Goal: Use online tool/utility: Utilize a website feature to perform a specific function

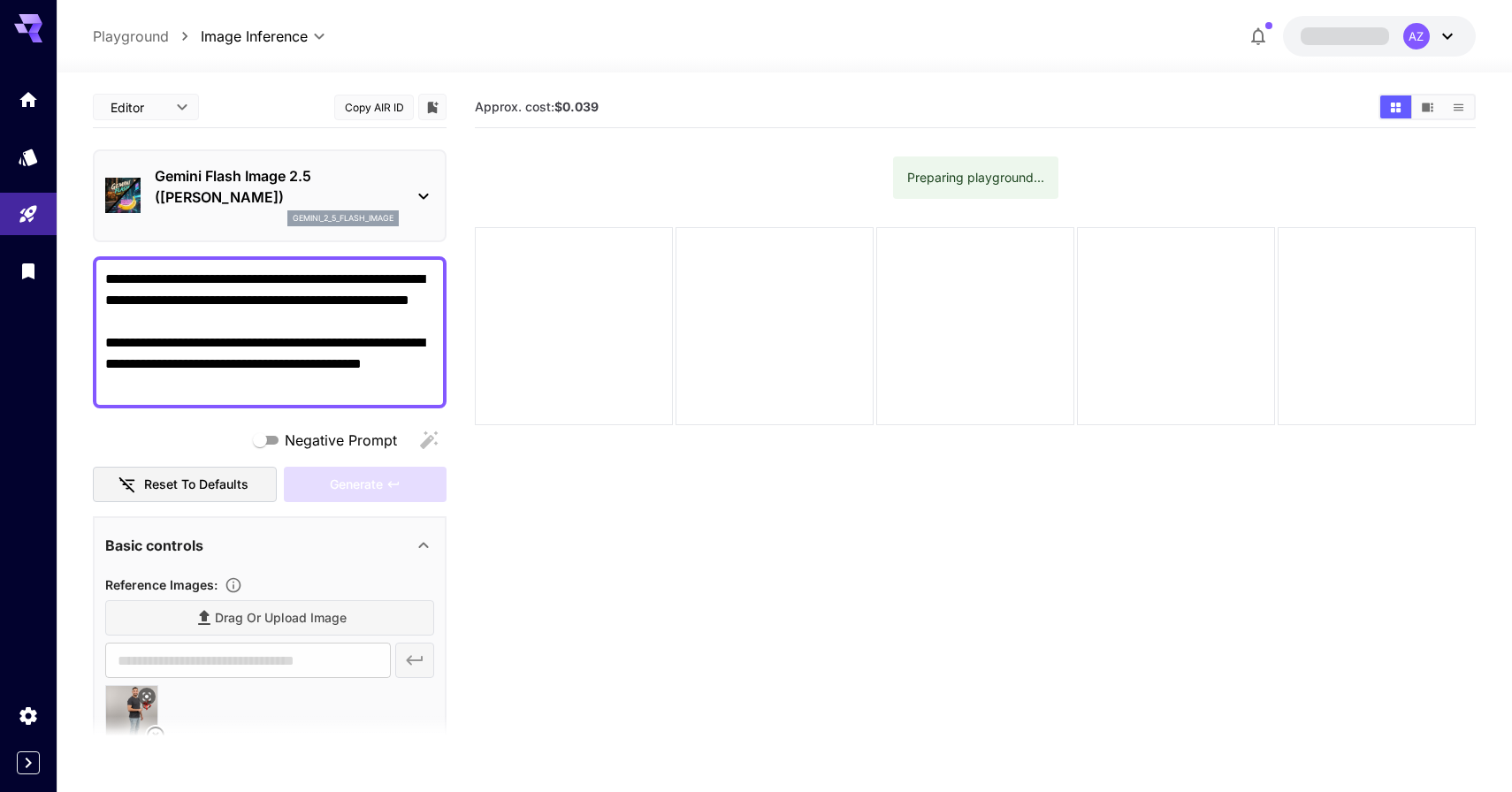
click at [296, 375] on textarea "**********" at bounding box center [269, 332] width 329 height 127
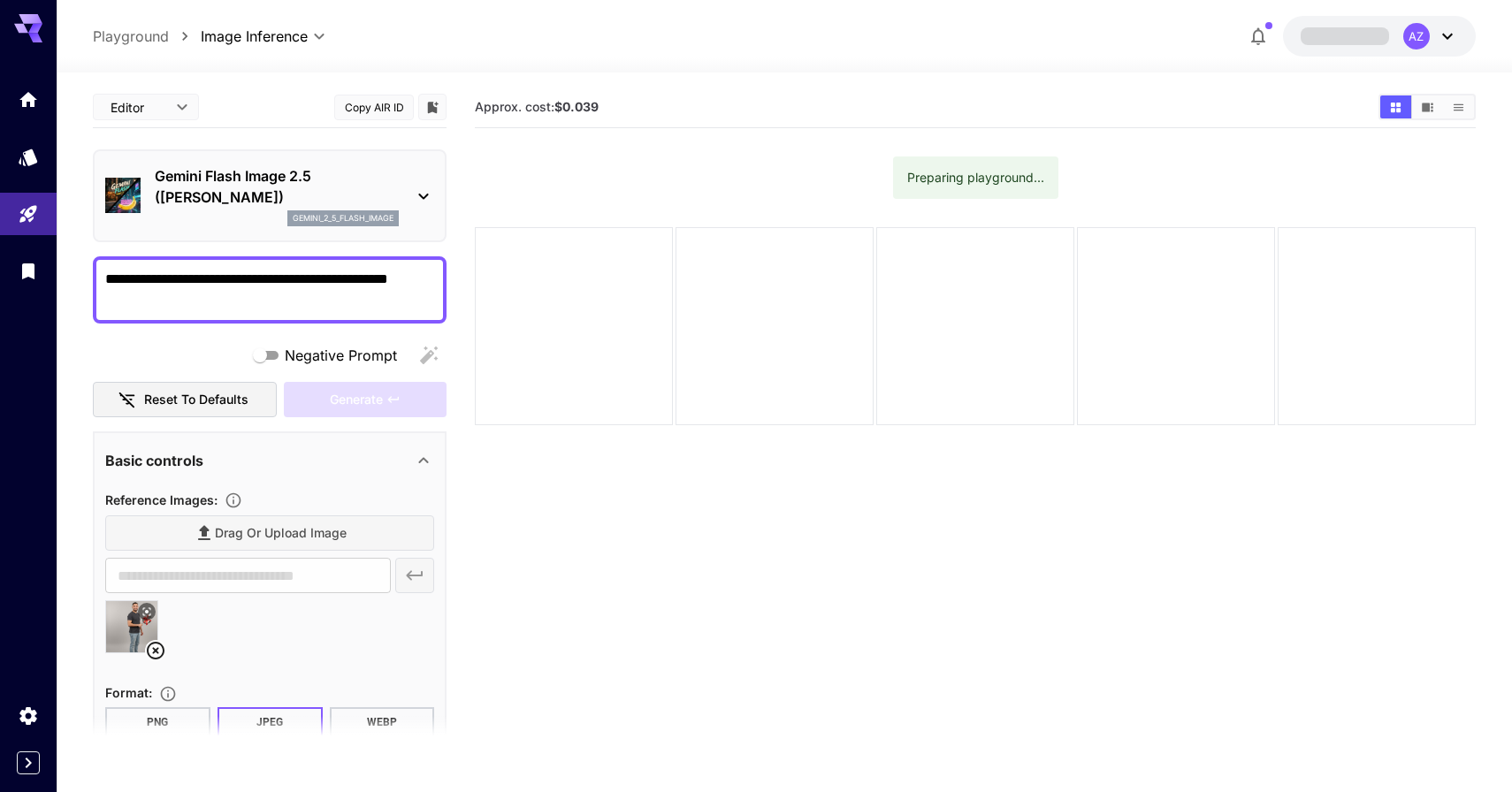
type textarea "**********"
click at [155, 650] on icon at bounding box center [155, 651] width 18 height 18
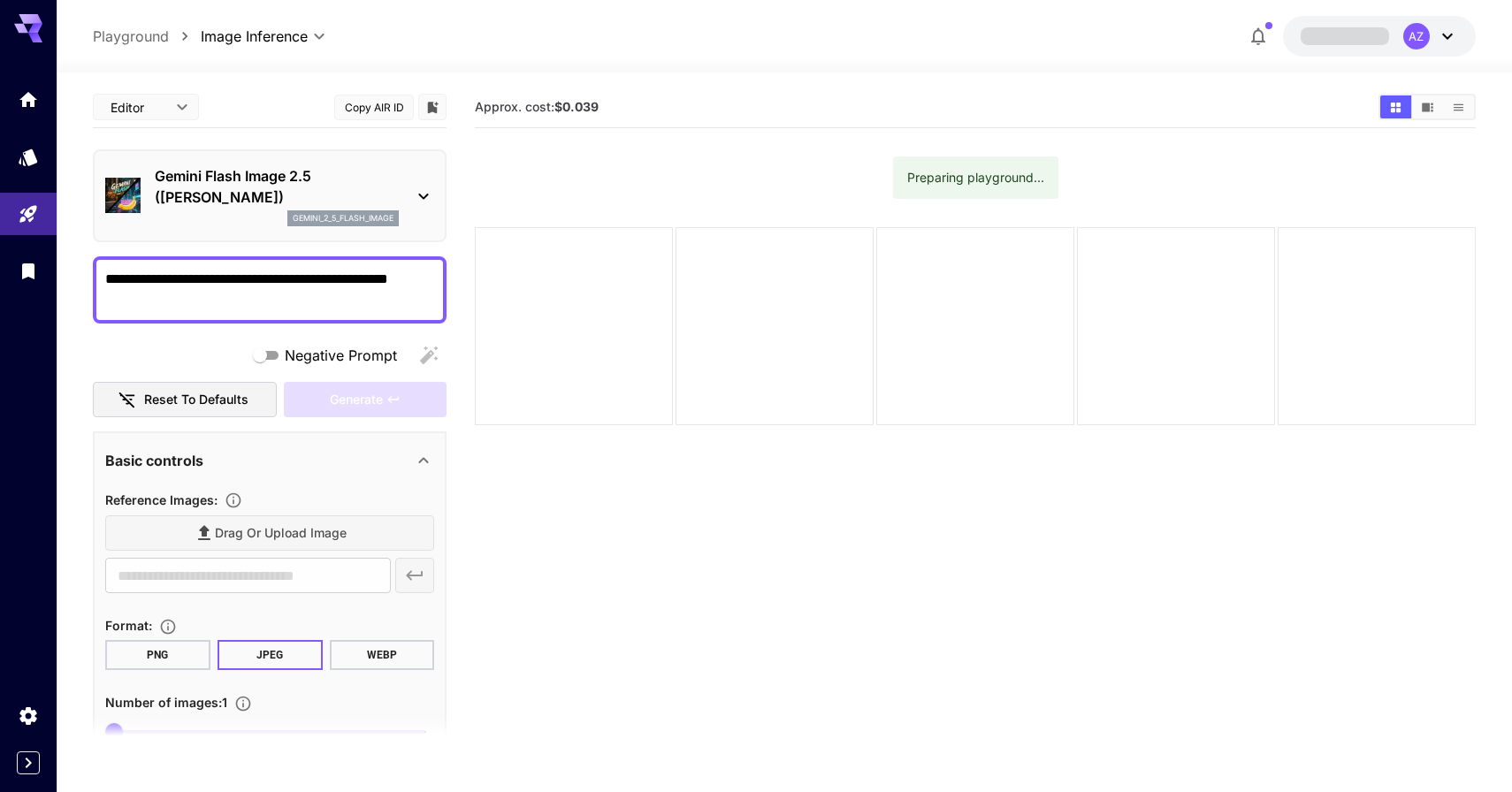
click at [208, 557] on section "Drag or upload image ​" at bounding box center [269, 556] width 329 height 79
click at [217, 525] on div "Drag or upload image" at bounding box center [269, 534] width 329 height 37
click at [274, 525] on div "Drag or upload image" at bounding box center [269, 534] width 329 height 37
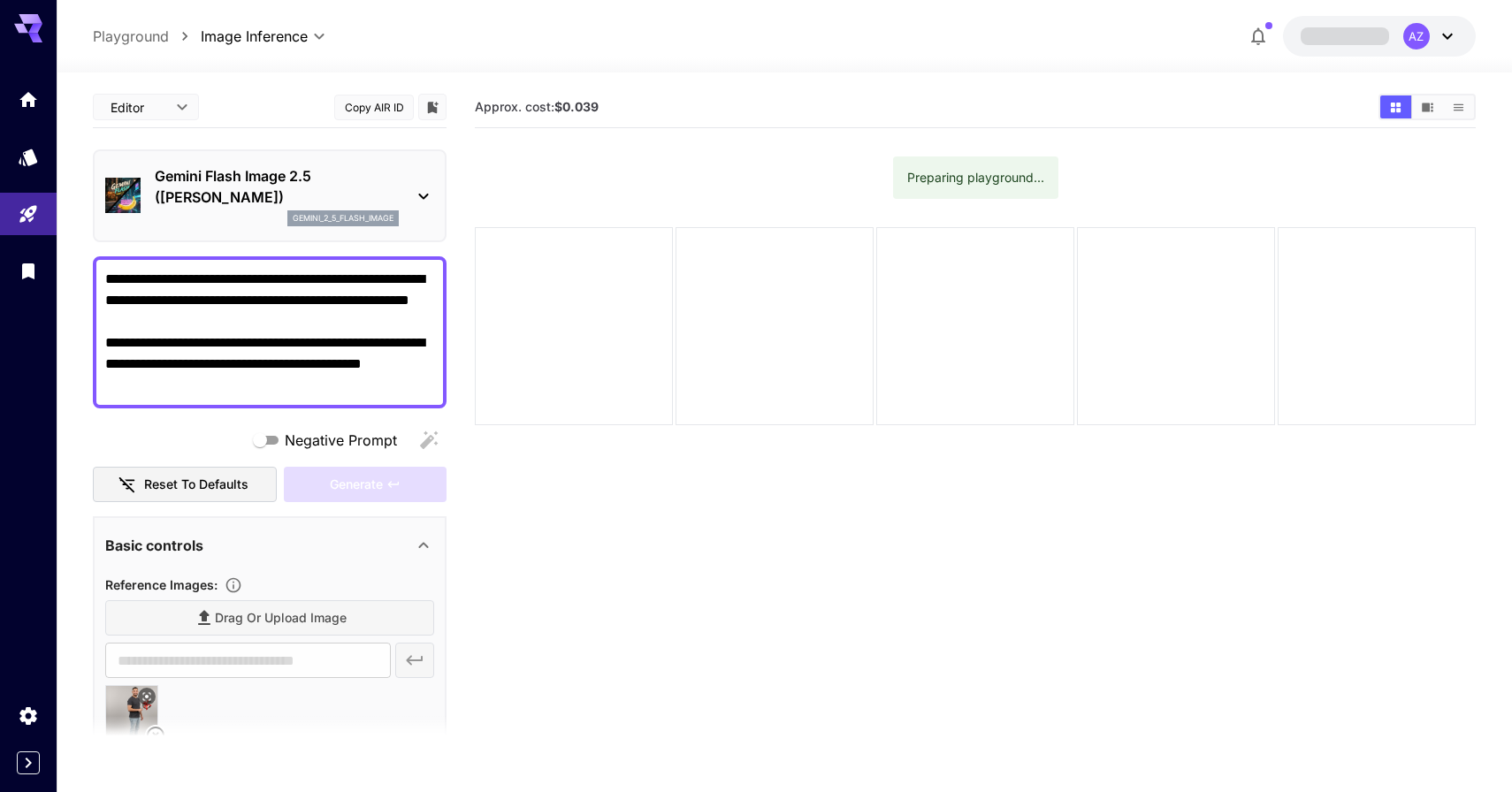
click at [264, 340] on textarea "**********" at bounding box center [269, 332] width 329 height 127
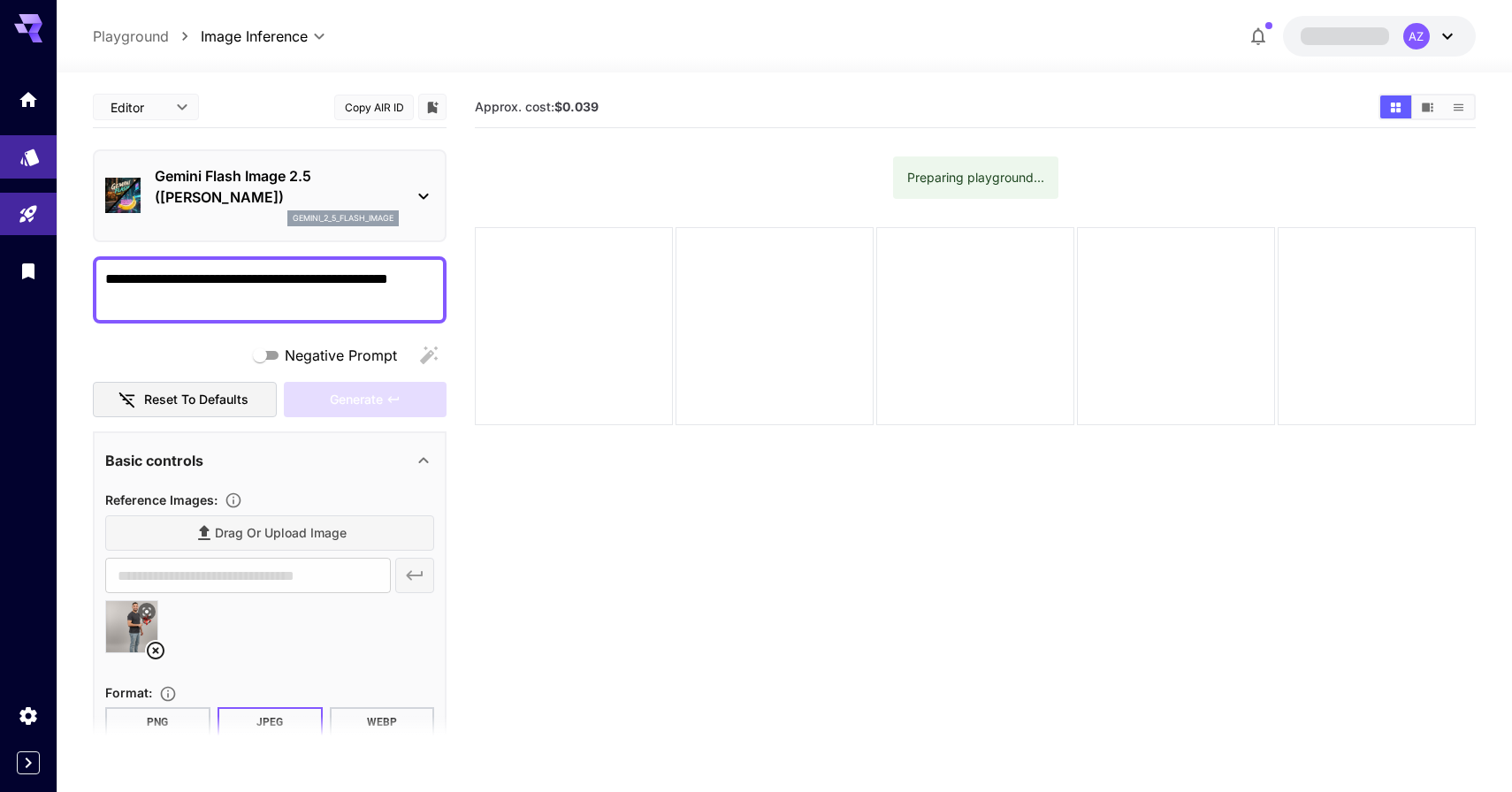
type textarea "**********"
click at [16, 154] on link at bounding box center [28, 157] width 56 height 43
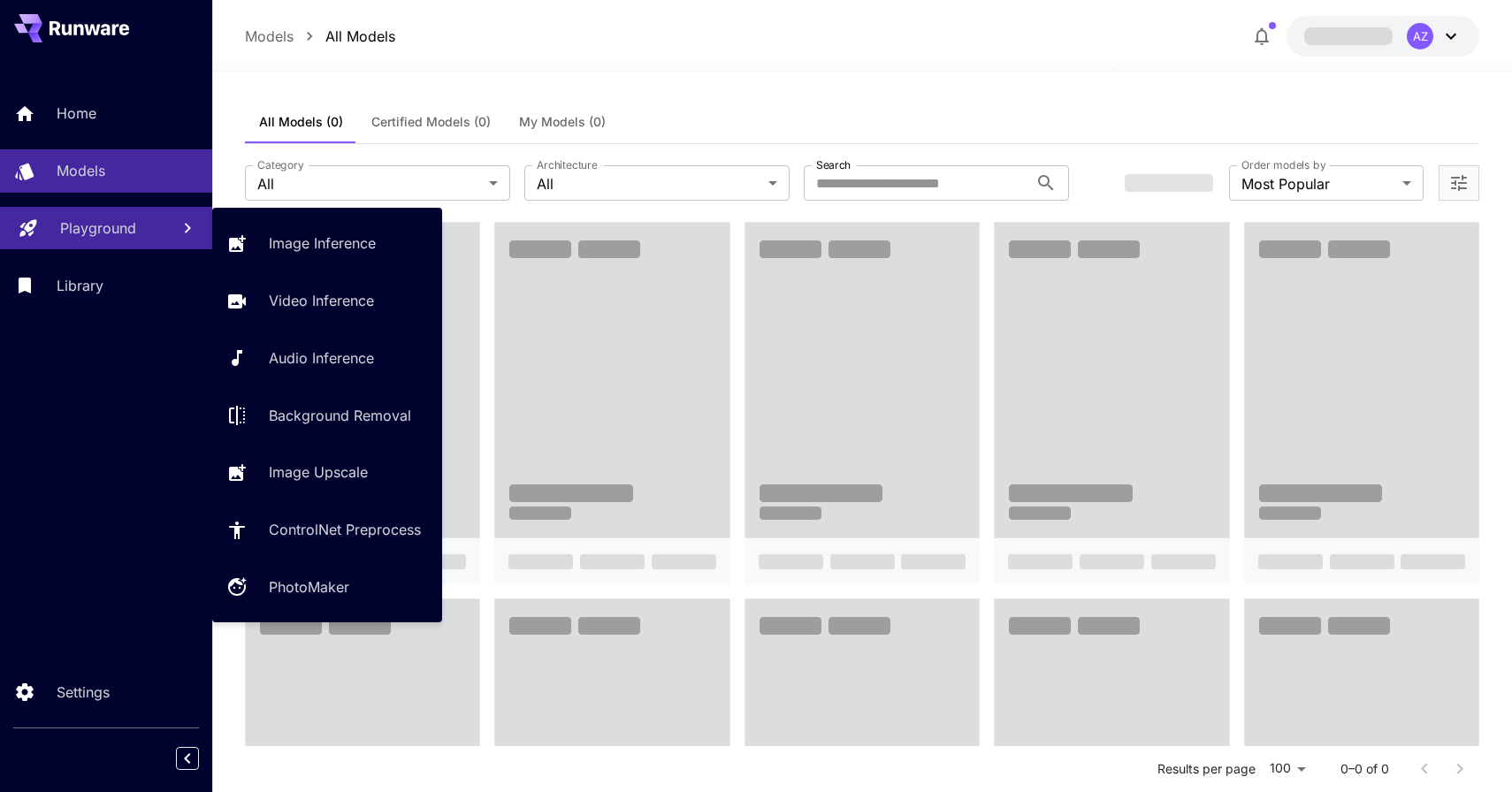
click at [110, 216] on link "Playground" at bounding box center [105, 229] width 212 height 43
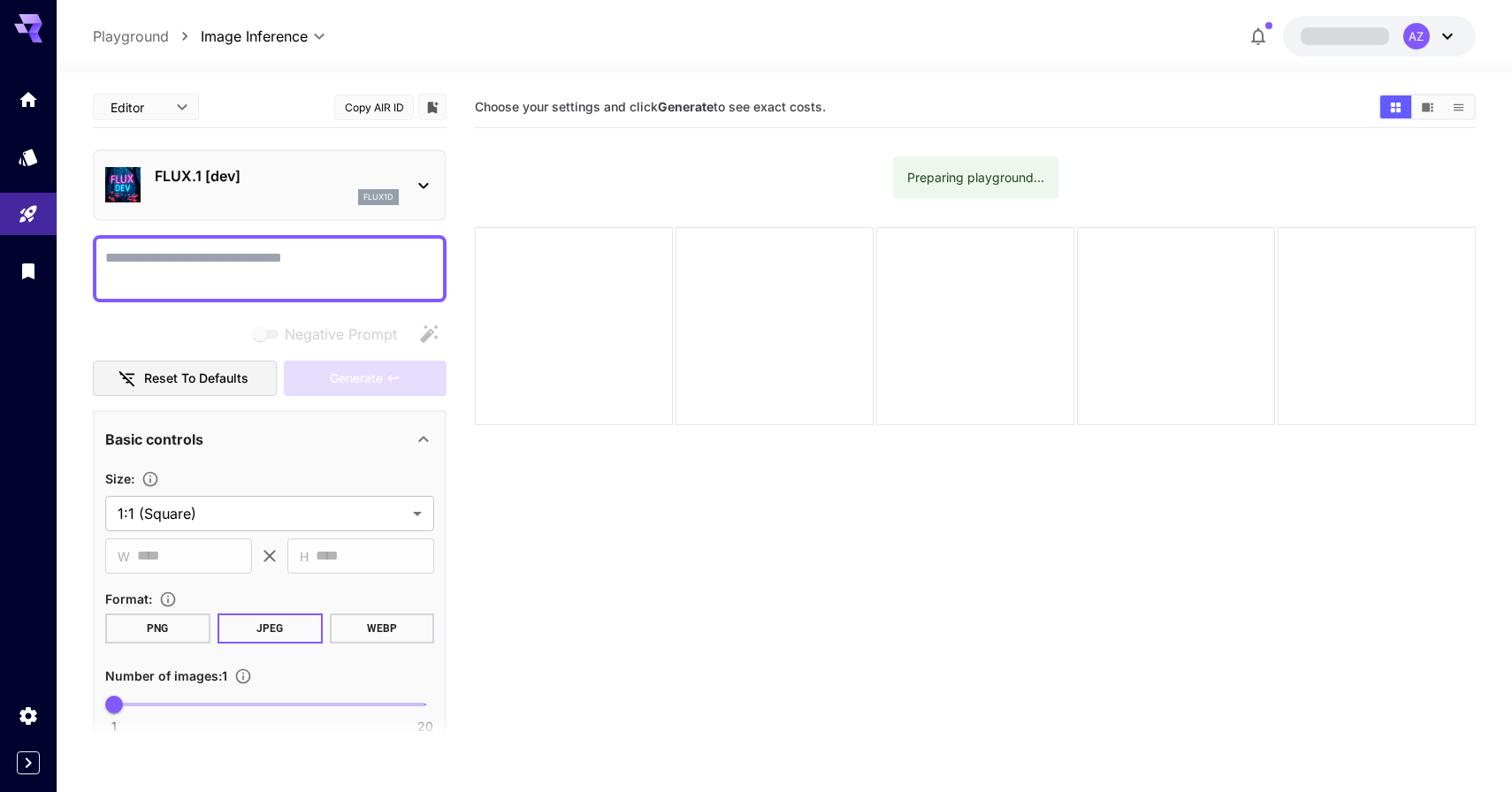
click at [20, 27] on icon at bounding box center [28, 24] width 28 height 19
click at [169, 182] on p "FLUX.1 [dev]" at bounding box center [276, 176] width 244 height 22
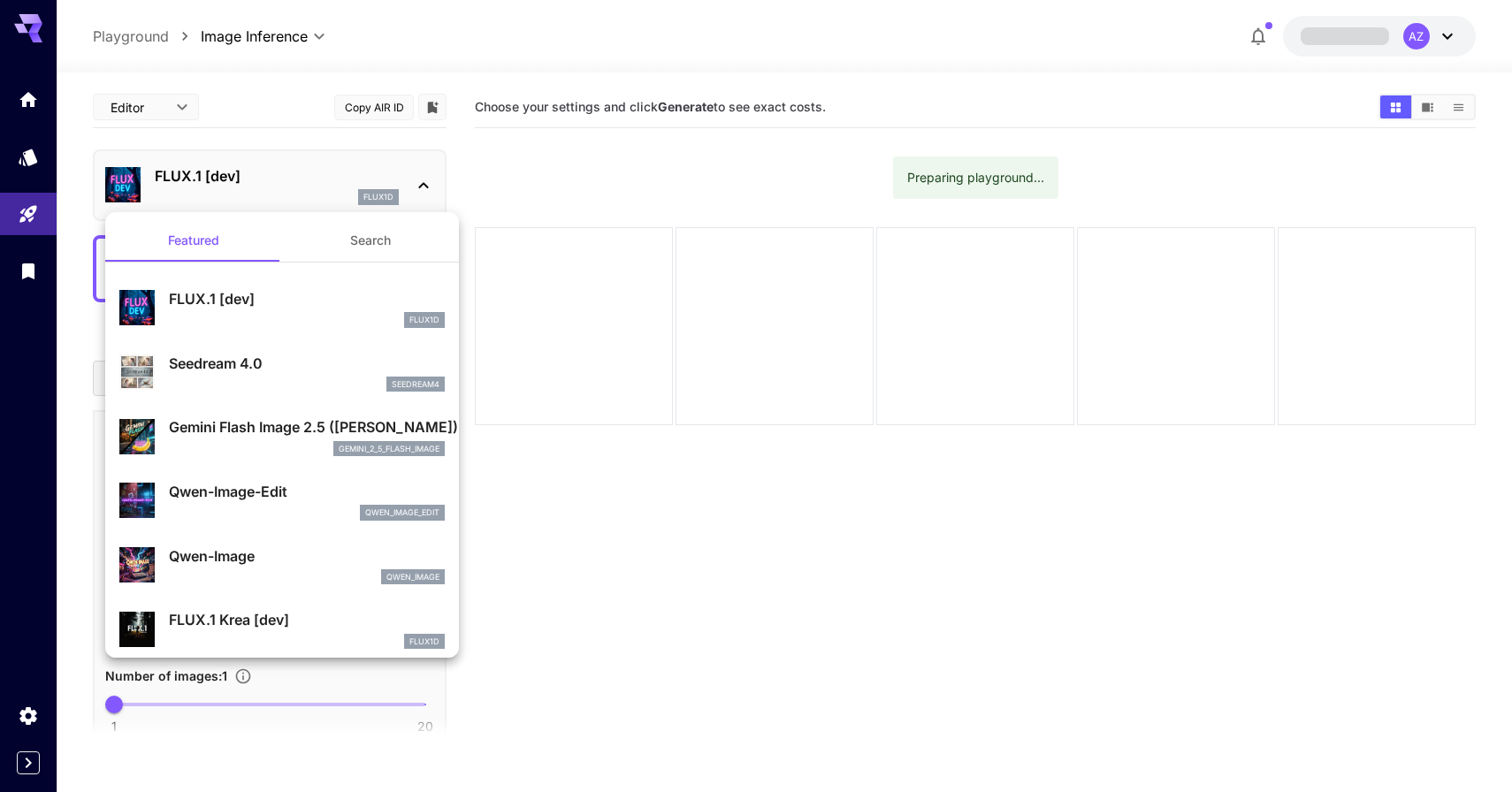
scroll to position [45, 0]
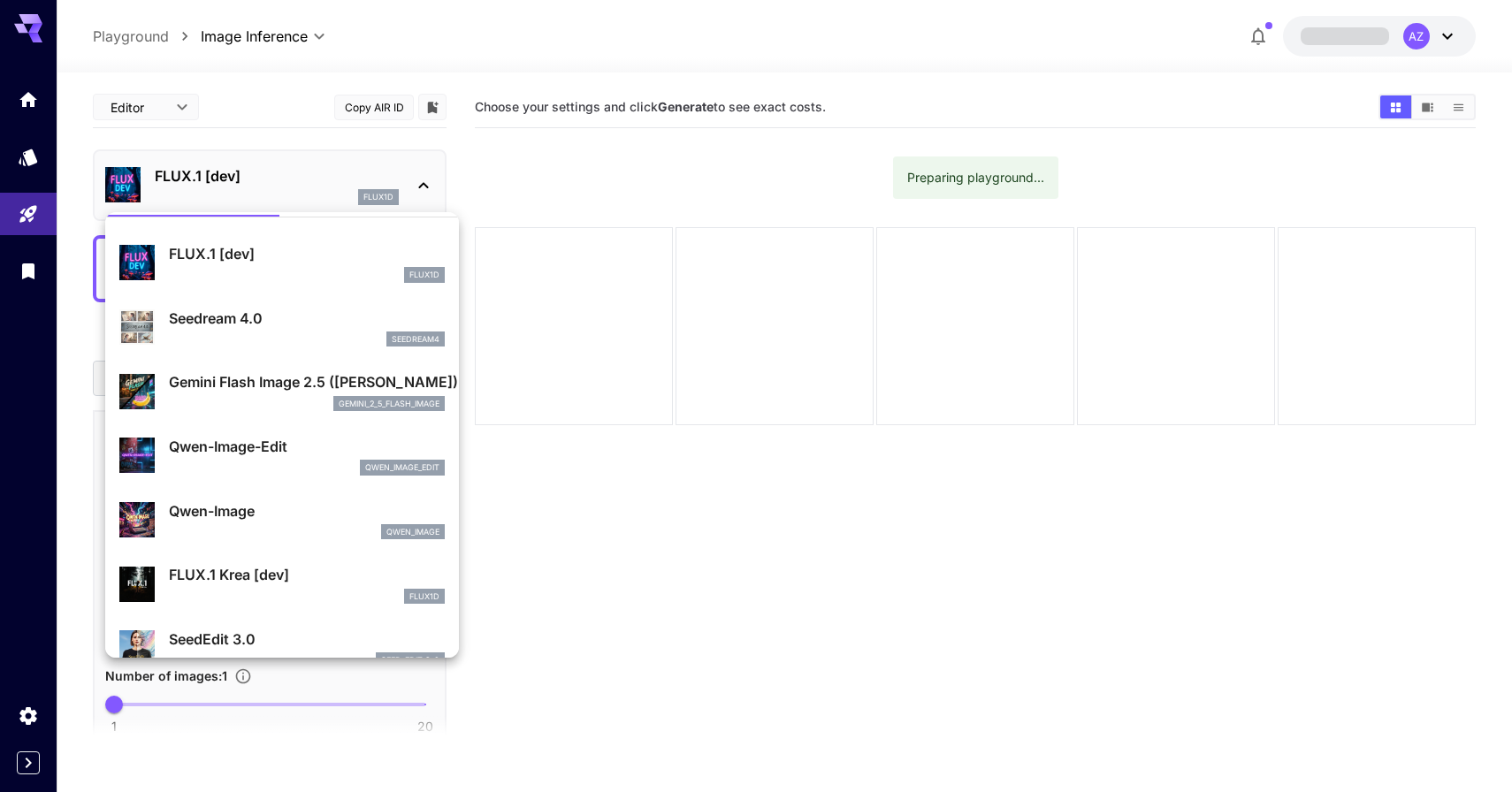
click at [239, 401] on div "gemini_2_5_flash_image" at bounding box center [306, 404] width 276 height 16
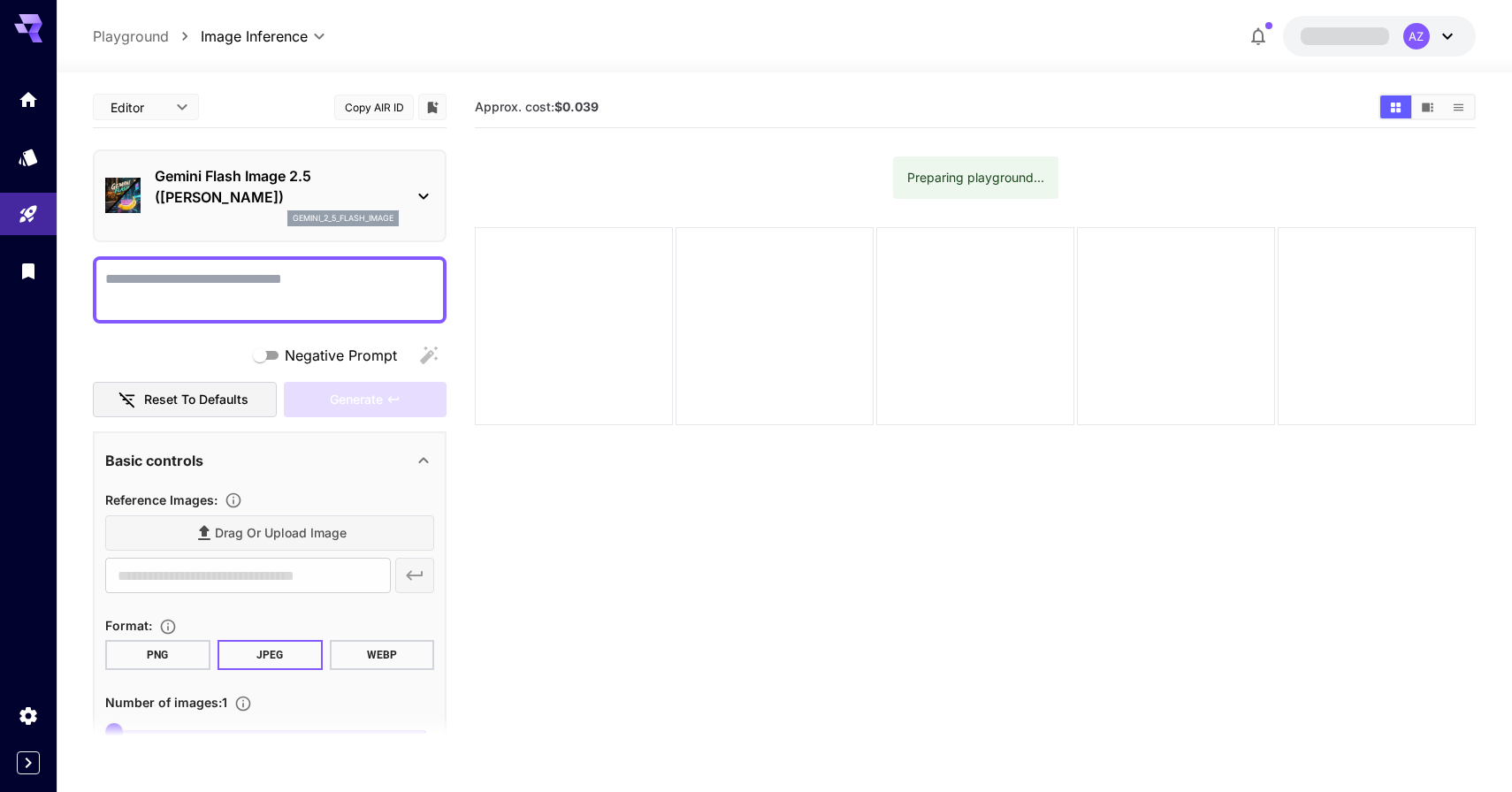
click at [276, 277] on textarea "Negative Prompt" at bounding box center [269, 290] width 329 height 42
type textarea "****"
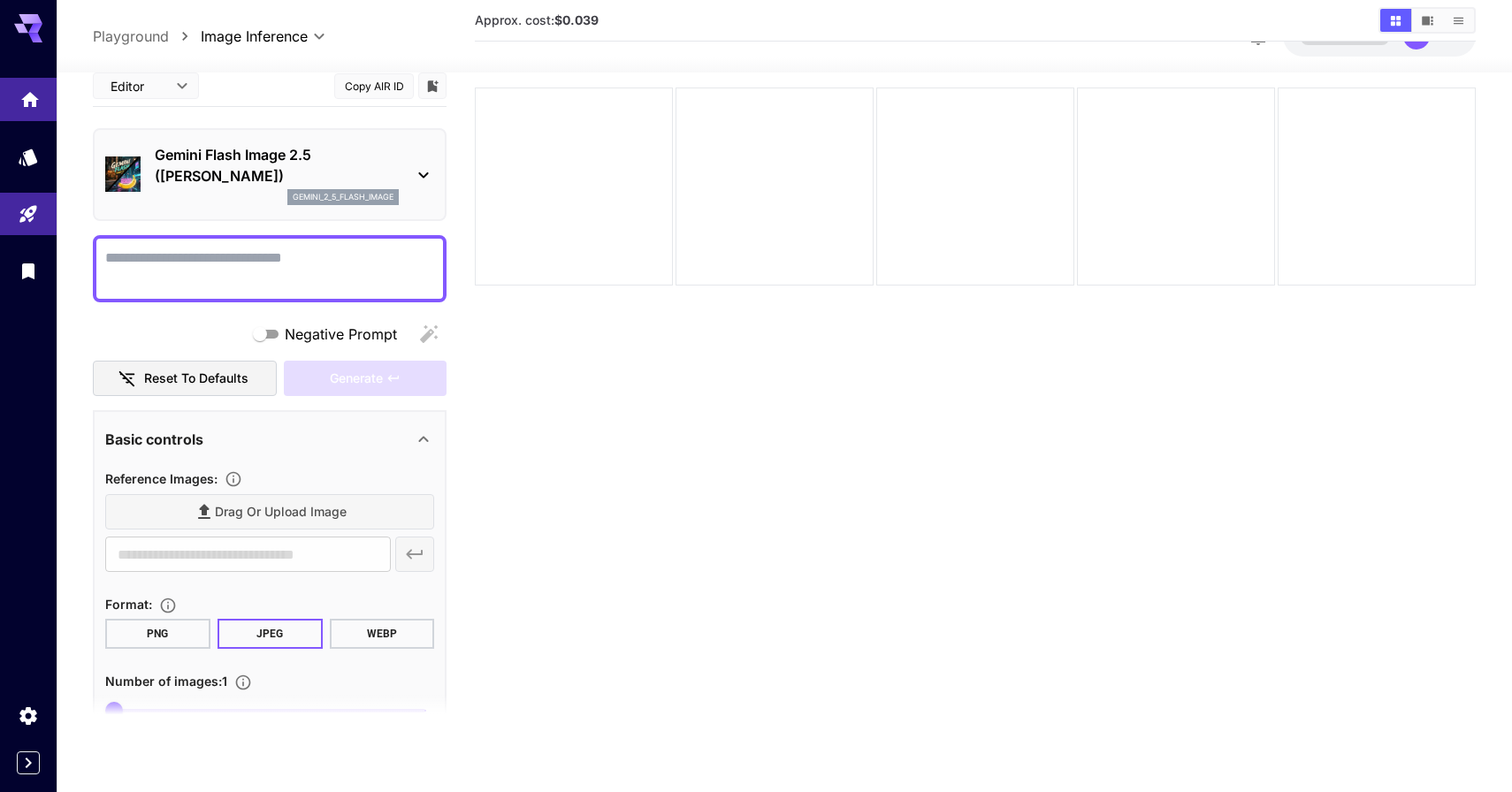
click at [29, 100] on icon "Home" at bounding box center [30, 94] width 22 height 22
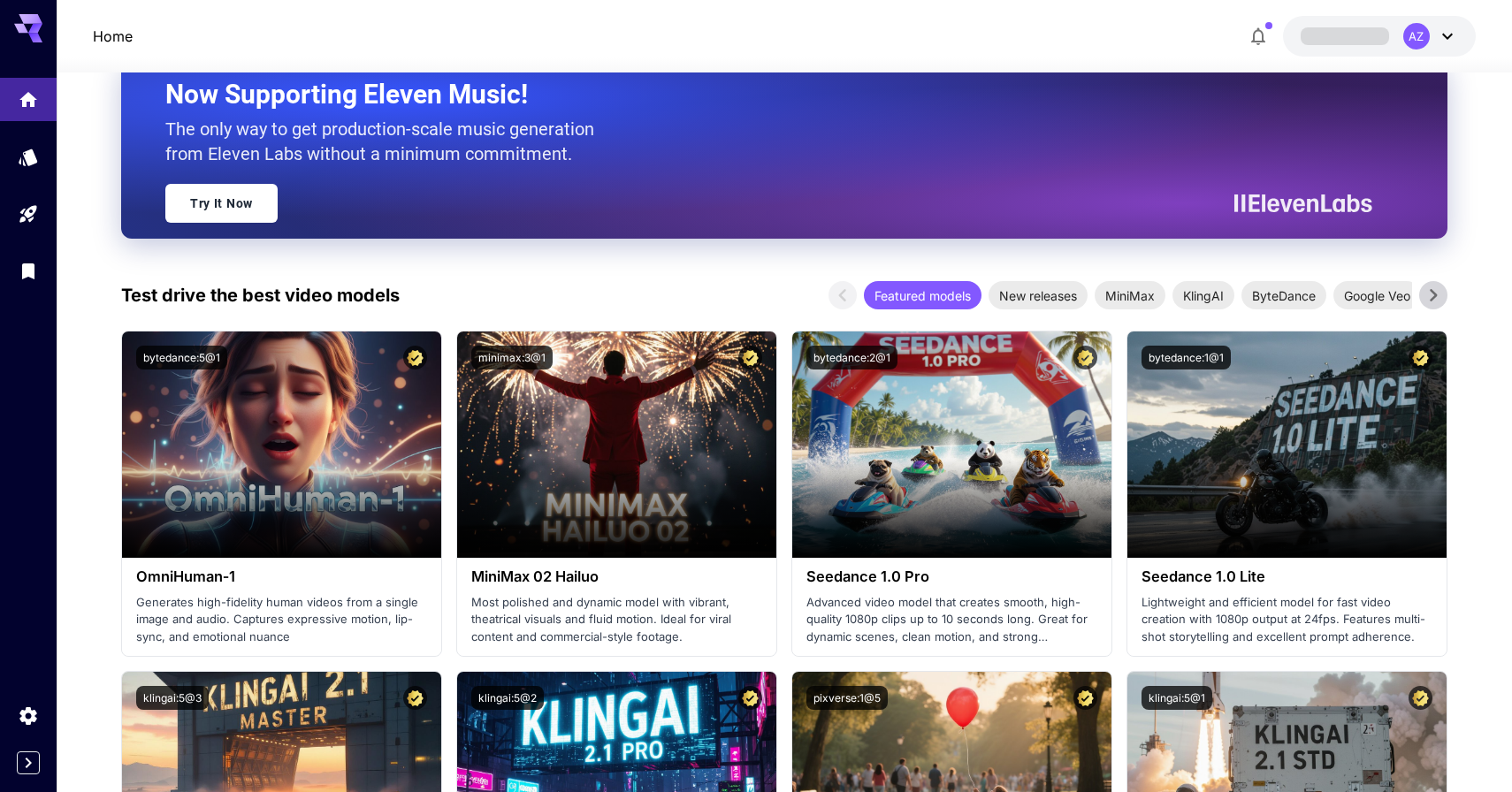
scroll to position [458, 0]
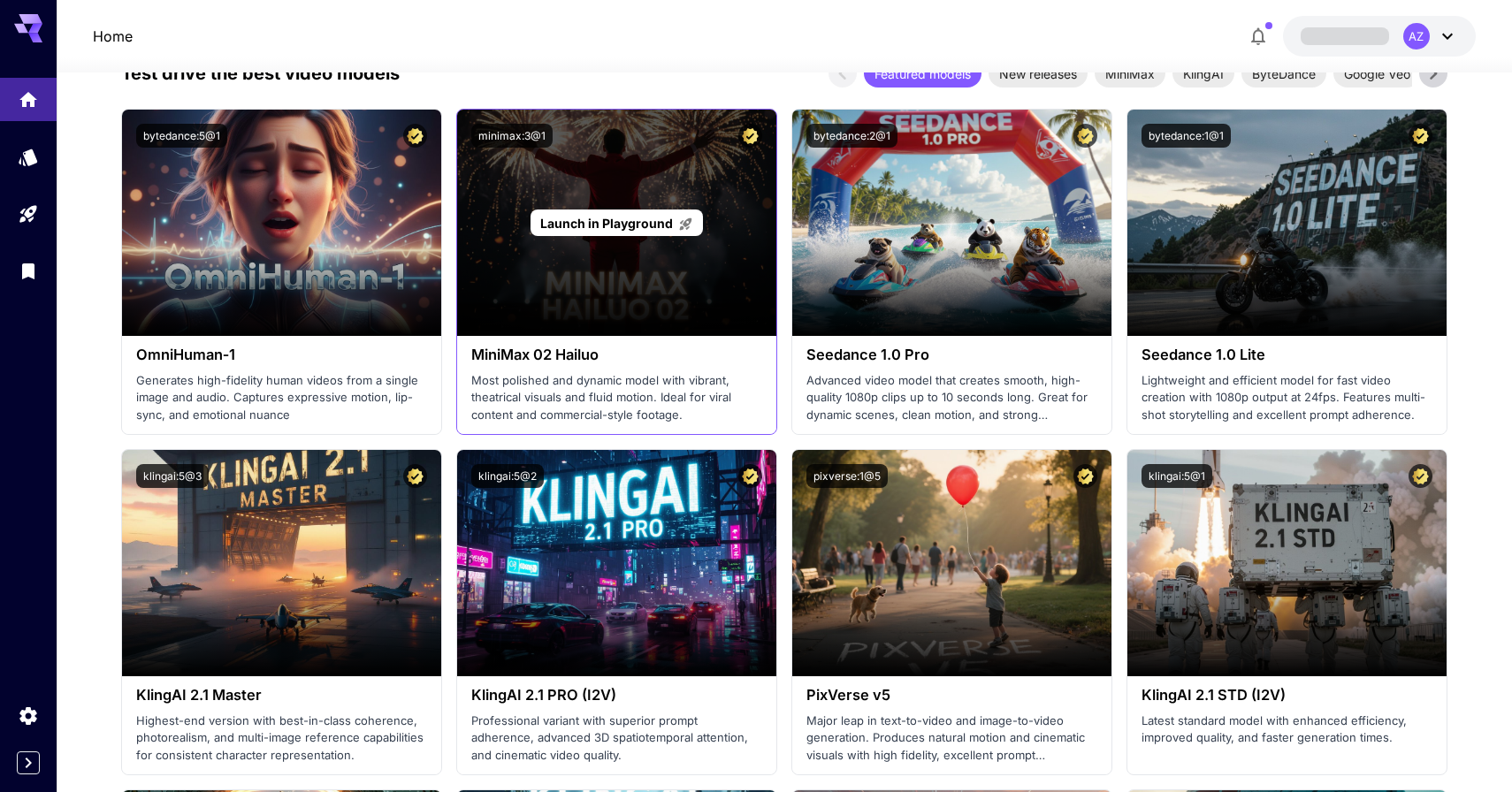
click at [607, 199] on div "Launch in Playground" at bounding box center [617, 222] width 319 height 226
click at [599, 221] on span "Launch in Playground" at bounding box center [606, 223] width 133 height 15
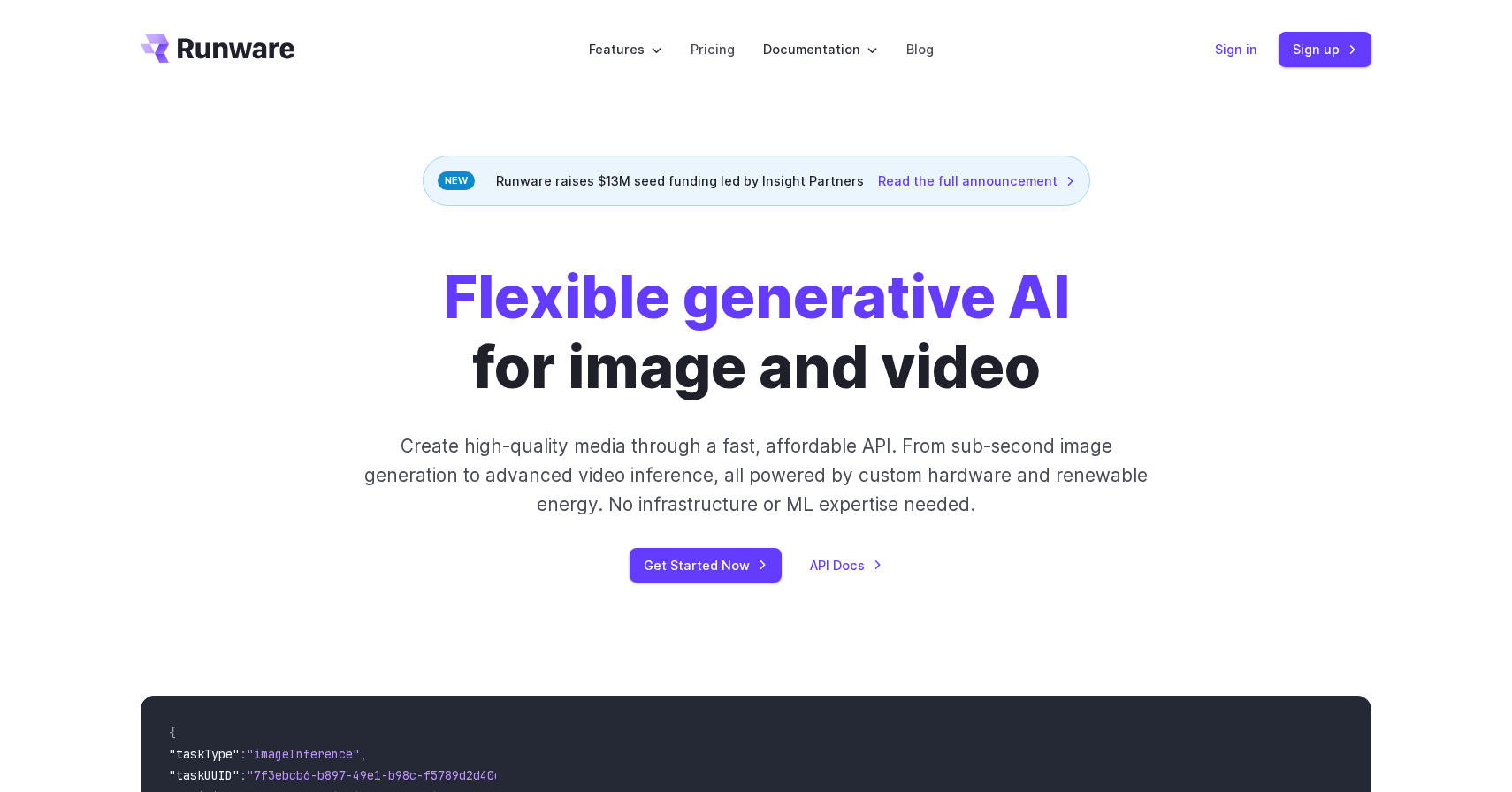
click at [1235, 50] on link "Sign in" at bounding box center [1235, 49] width 42 height 21
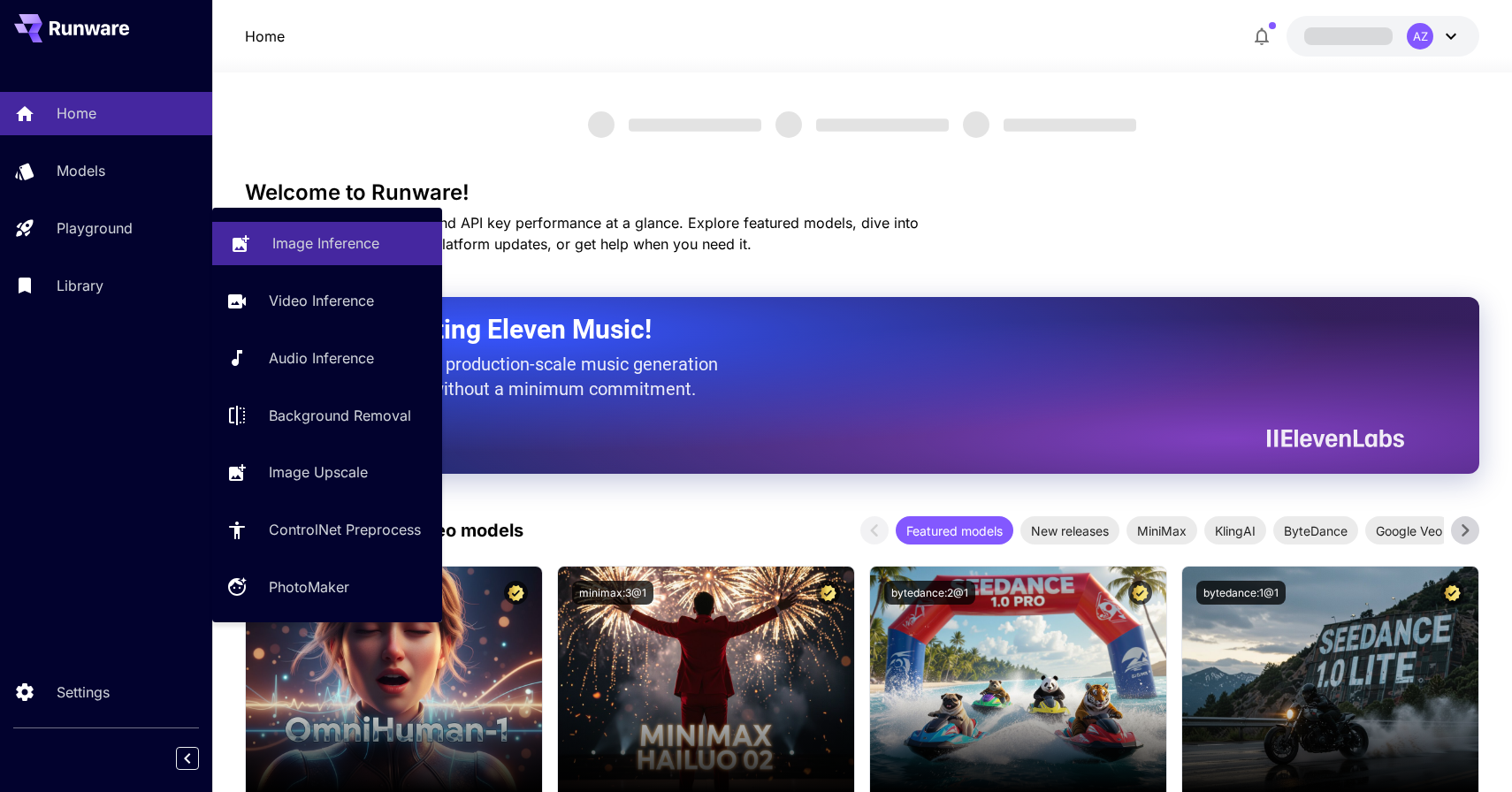
click at [278, 227] on link "Image Inference" at bounding box center [327, 244] width 230 height 43
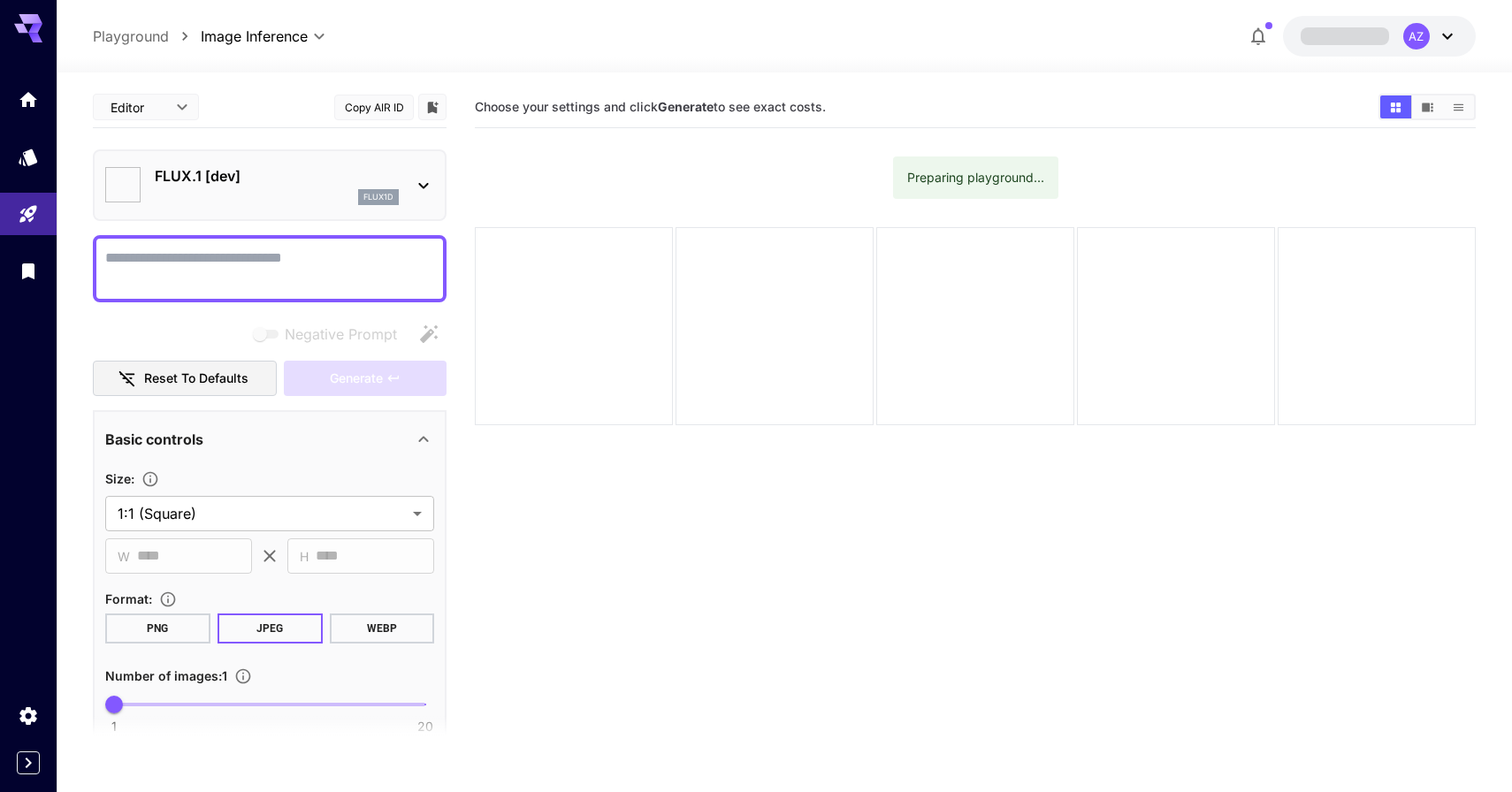
type input "**********"
click at [938, 180] on div "Preparing playground..." at bounding box center [976, 178] width 137 height 32
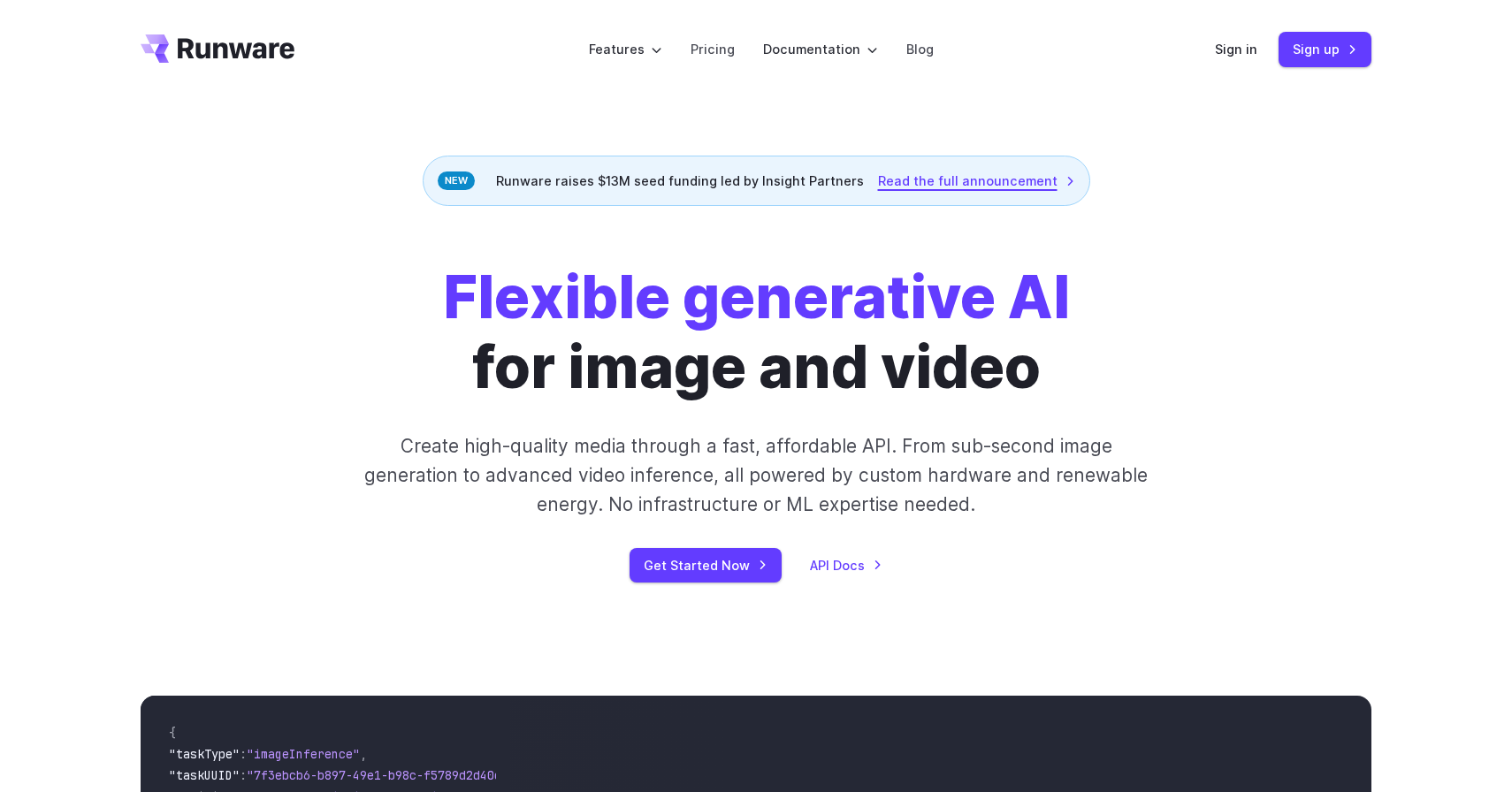
click at [893, 177] on link "Read the full announcement" at bounding box center [976, 181] width 197 height 21
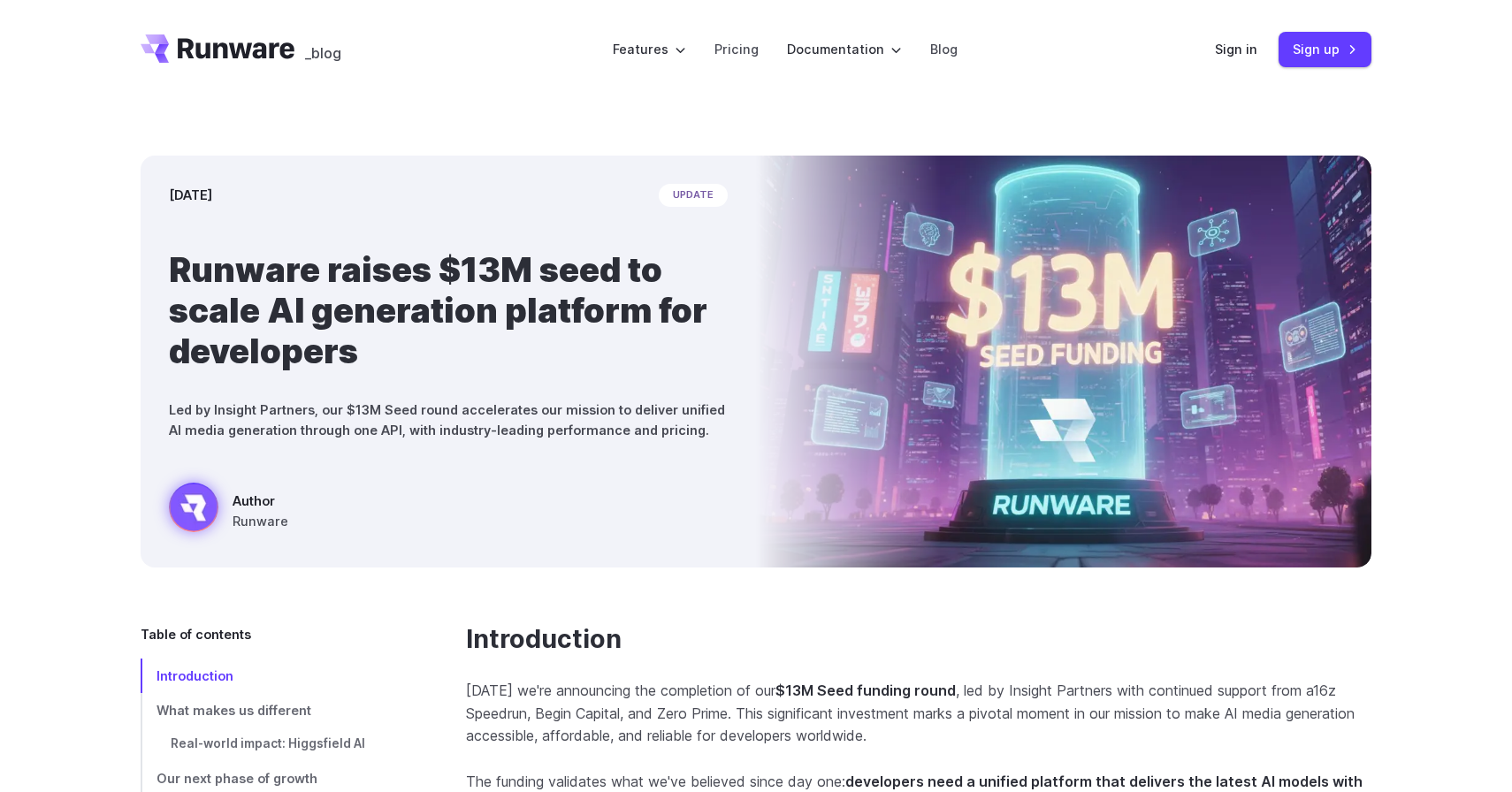
click at [265, 46] on icon "Go to /" at bounding box center [236, 48] width 117 height 21
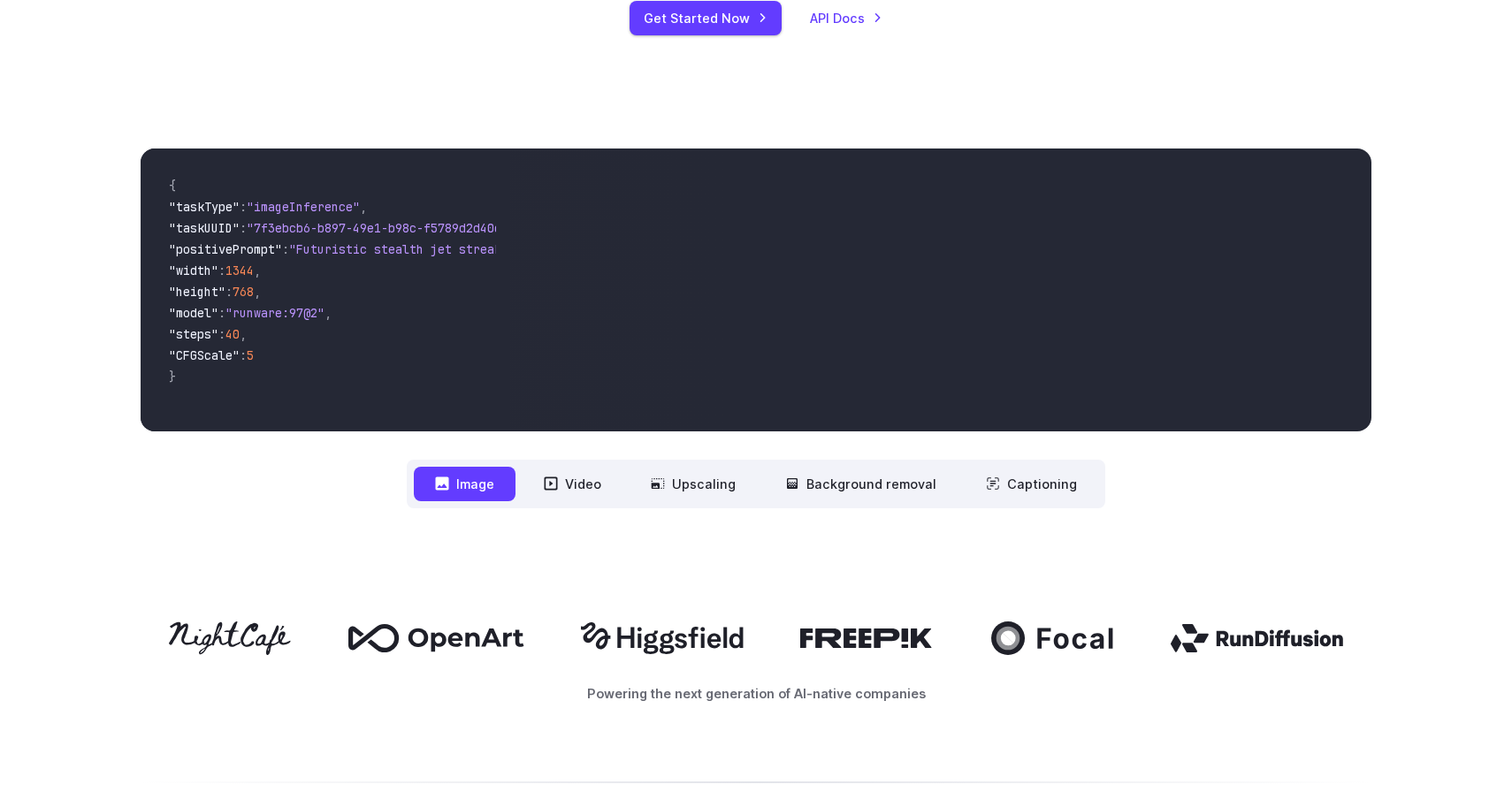
scroll to position [557, 0]
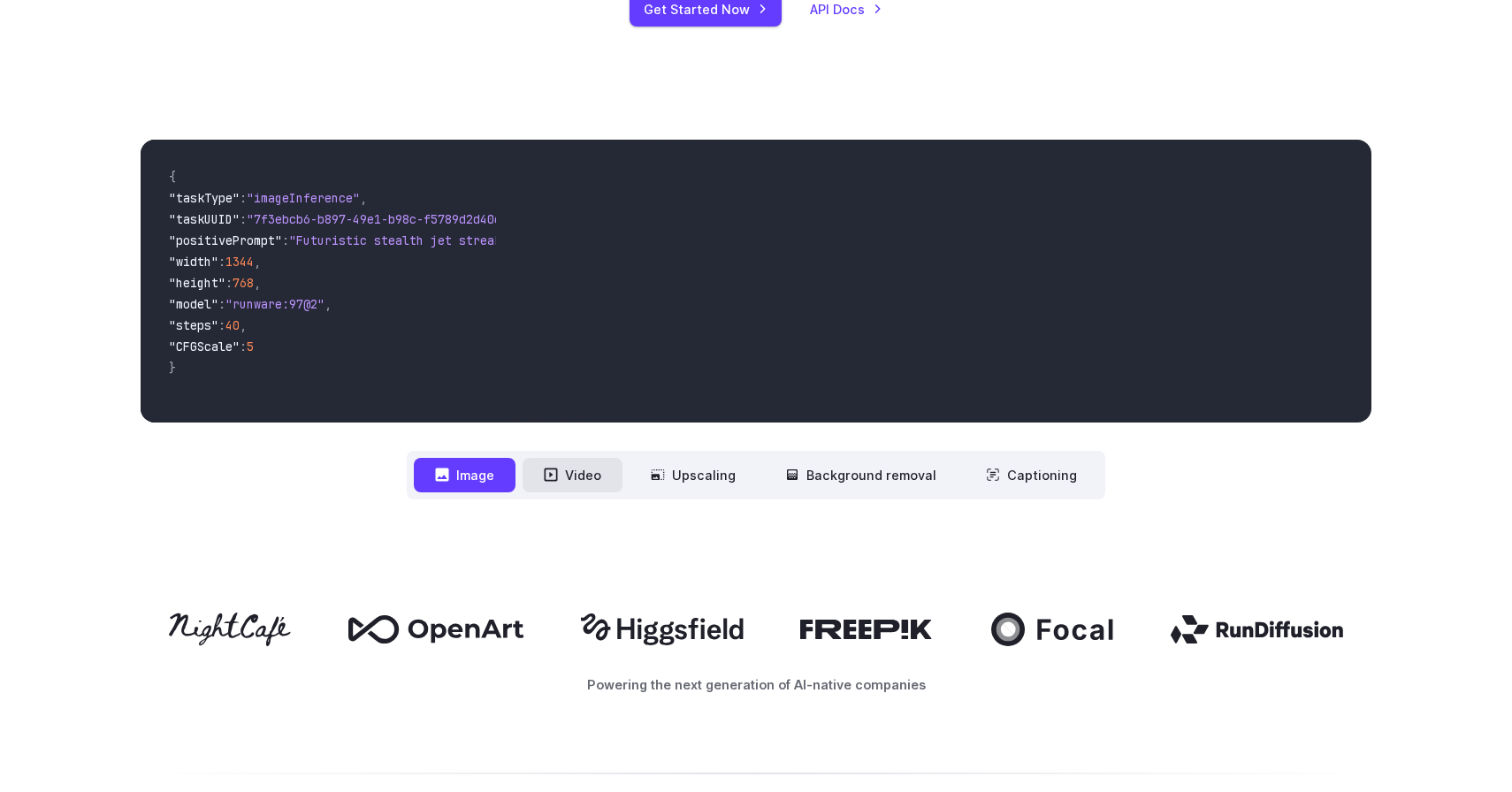
click at [600, 468] on button "Video" at bounding box center [572, 475] width 100 height 35
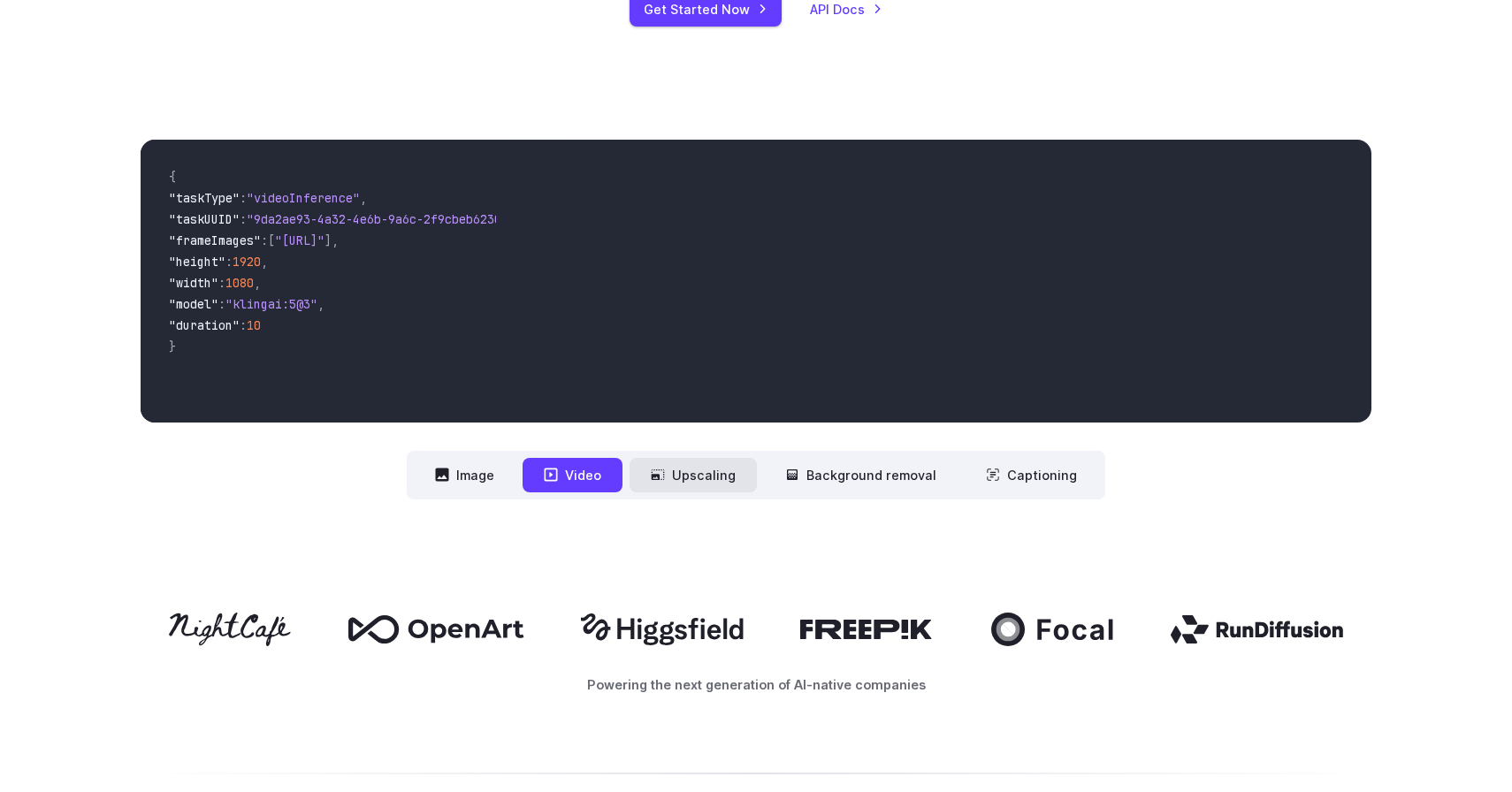
click at [661, 475] on icon at bounding box center [658, 475] width 13 height 10
click at [516, 479] on button "Image" at bounding box center [465, 475] width 102 height 35
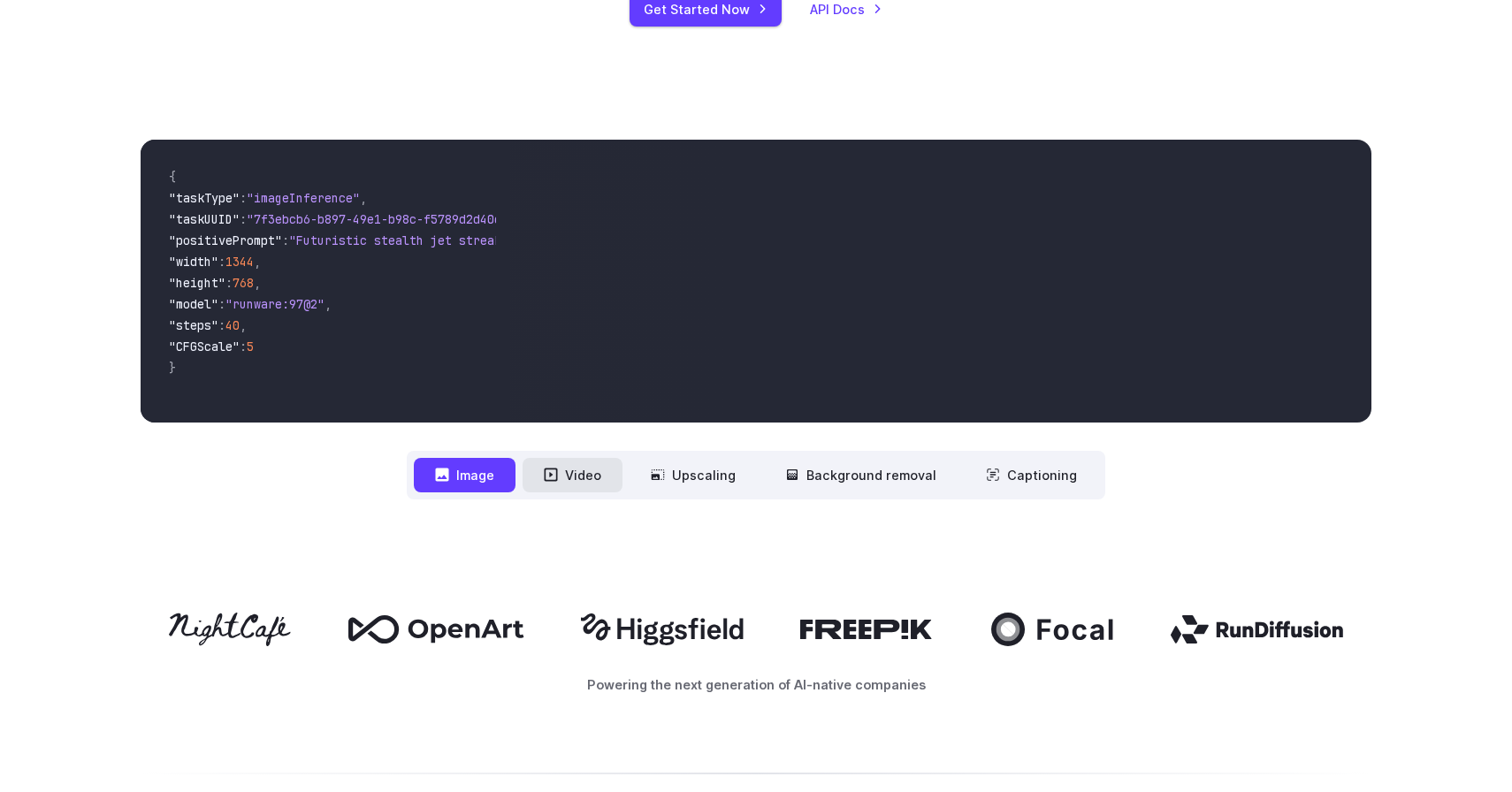
click at [584, 485] on button "Video" at bounding box center [572, 475] width 100 height 35
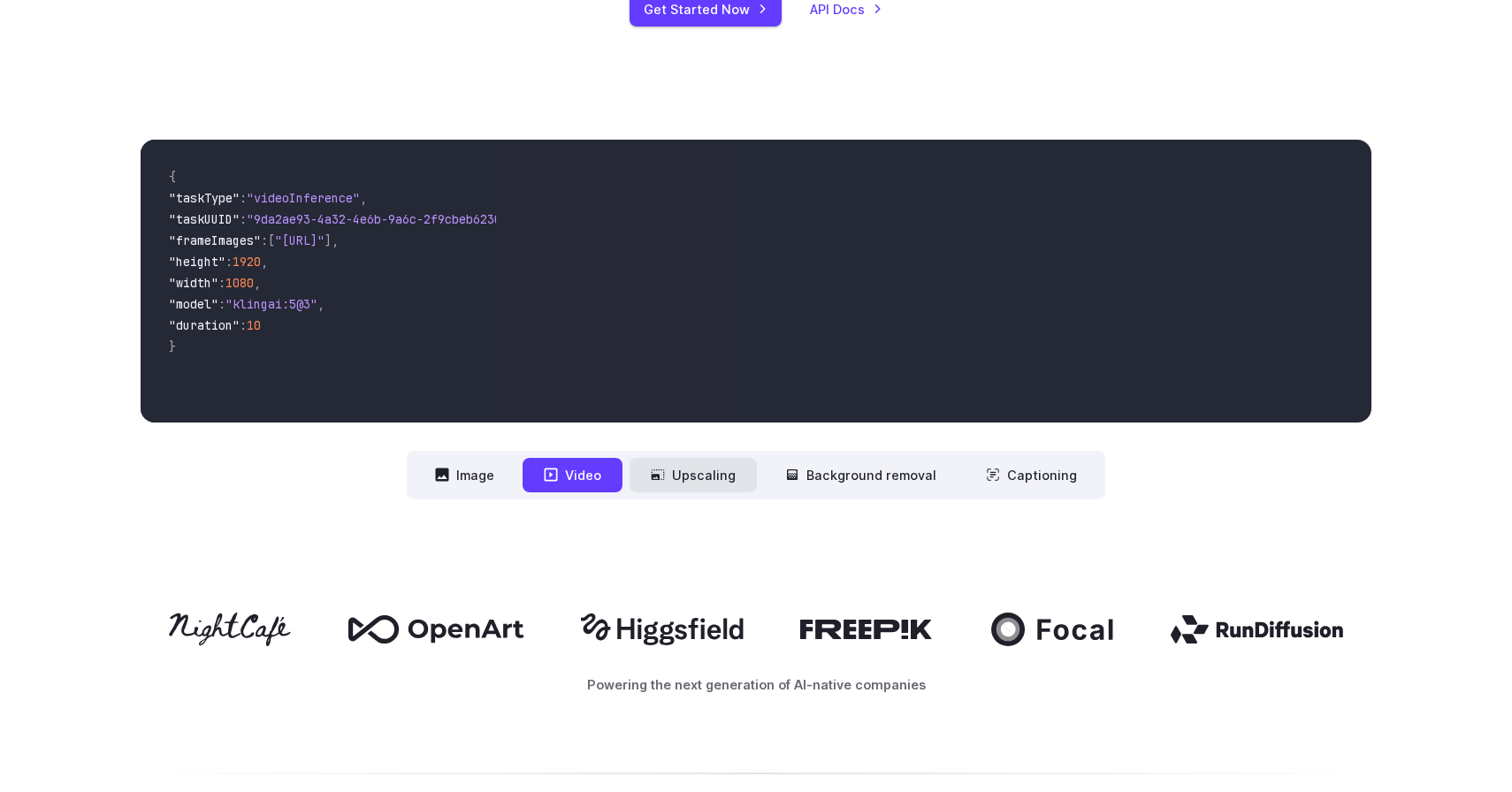
click at [708, 487] on button "Upscaling" at bounding box center [693, 475] width 127 height 35
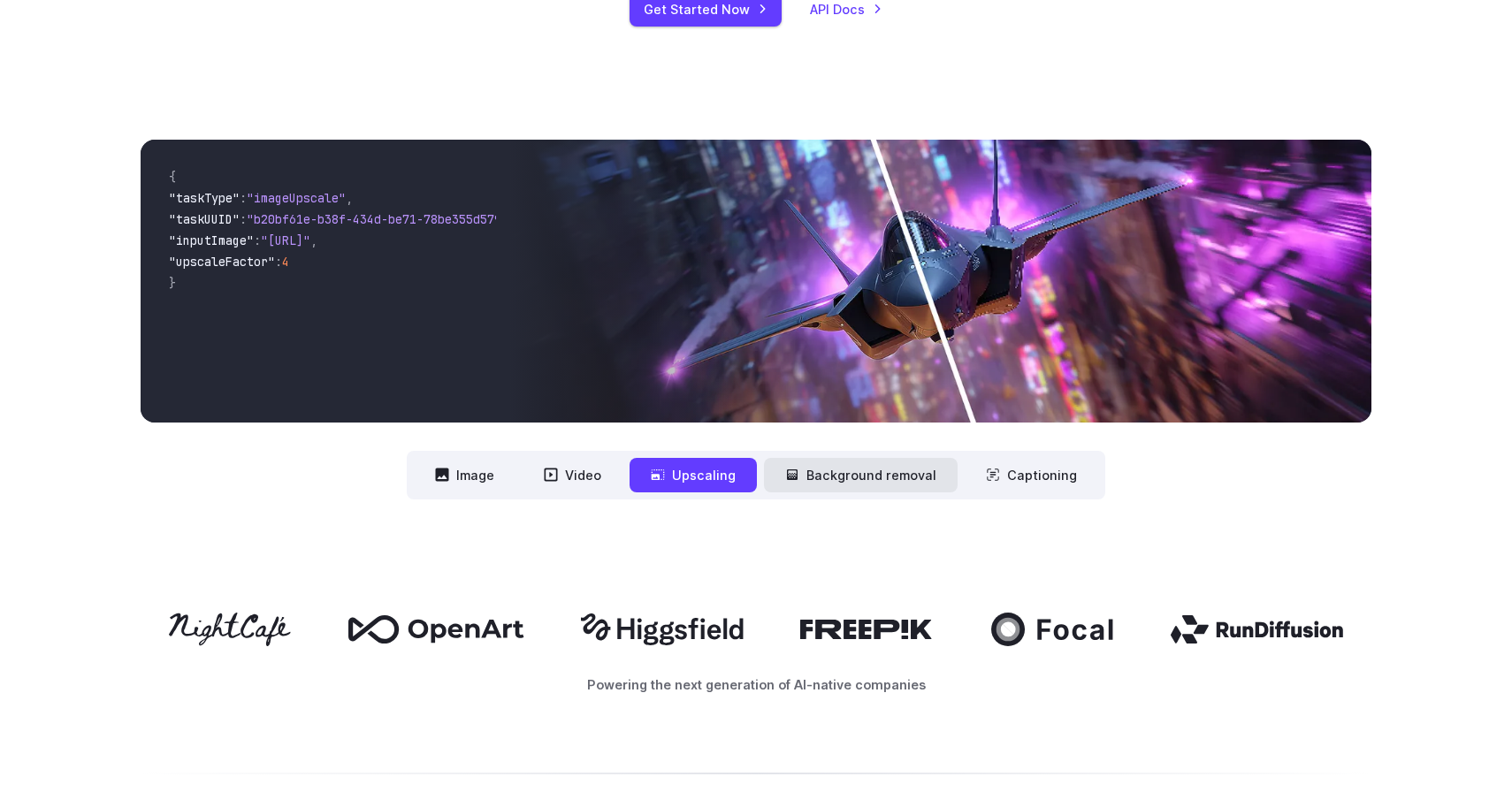
click at [840, 485] on button "Background removal" at bounding box center [861, 475] width 194 height 35
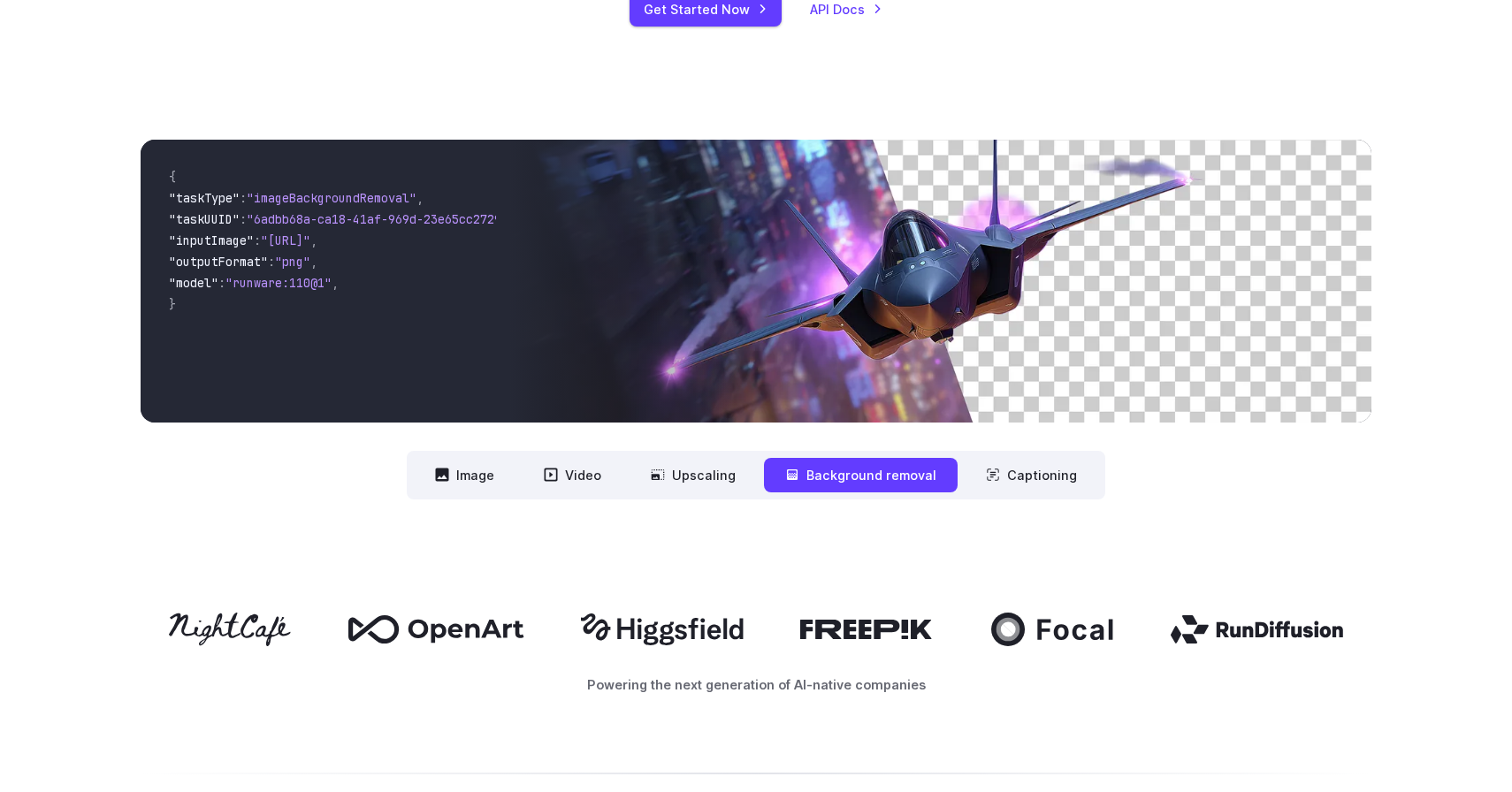
click at [956, 489] on nav "**********" at bounding box center [756, 476] width 699 height 49
click at [989, 489] on button "Captioning" at bounding box center [1032, 475] width 134 height 35
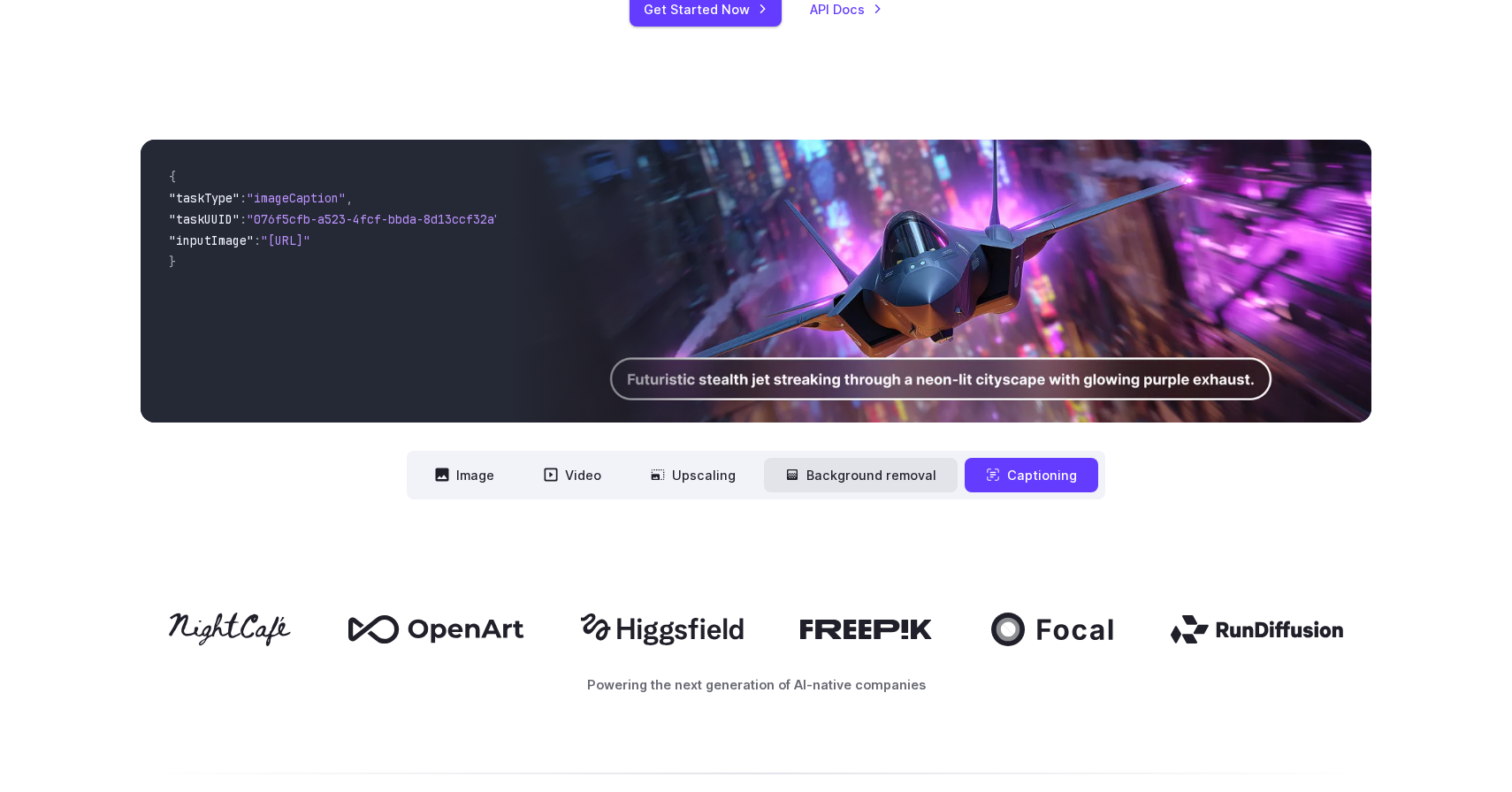
click at [867, 489] on button "Background removal" at bounding box center [861, 475] width 194 height 35
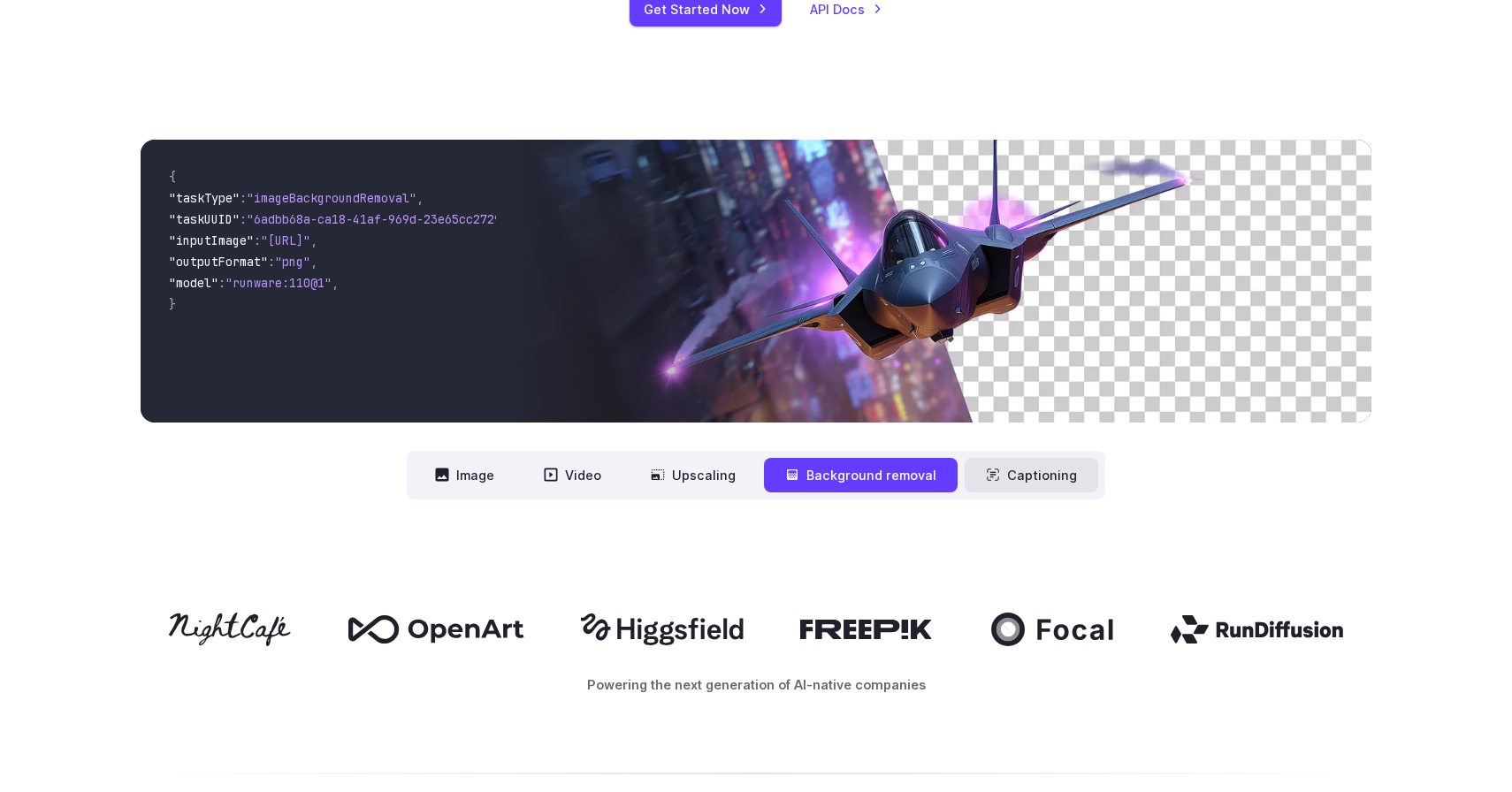
click at [1054, 471] on button "Captioning" at bounding box center [1032, 475] width 134 height 35
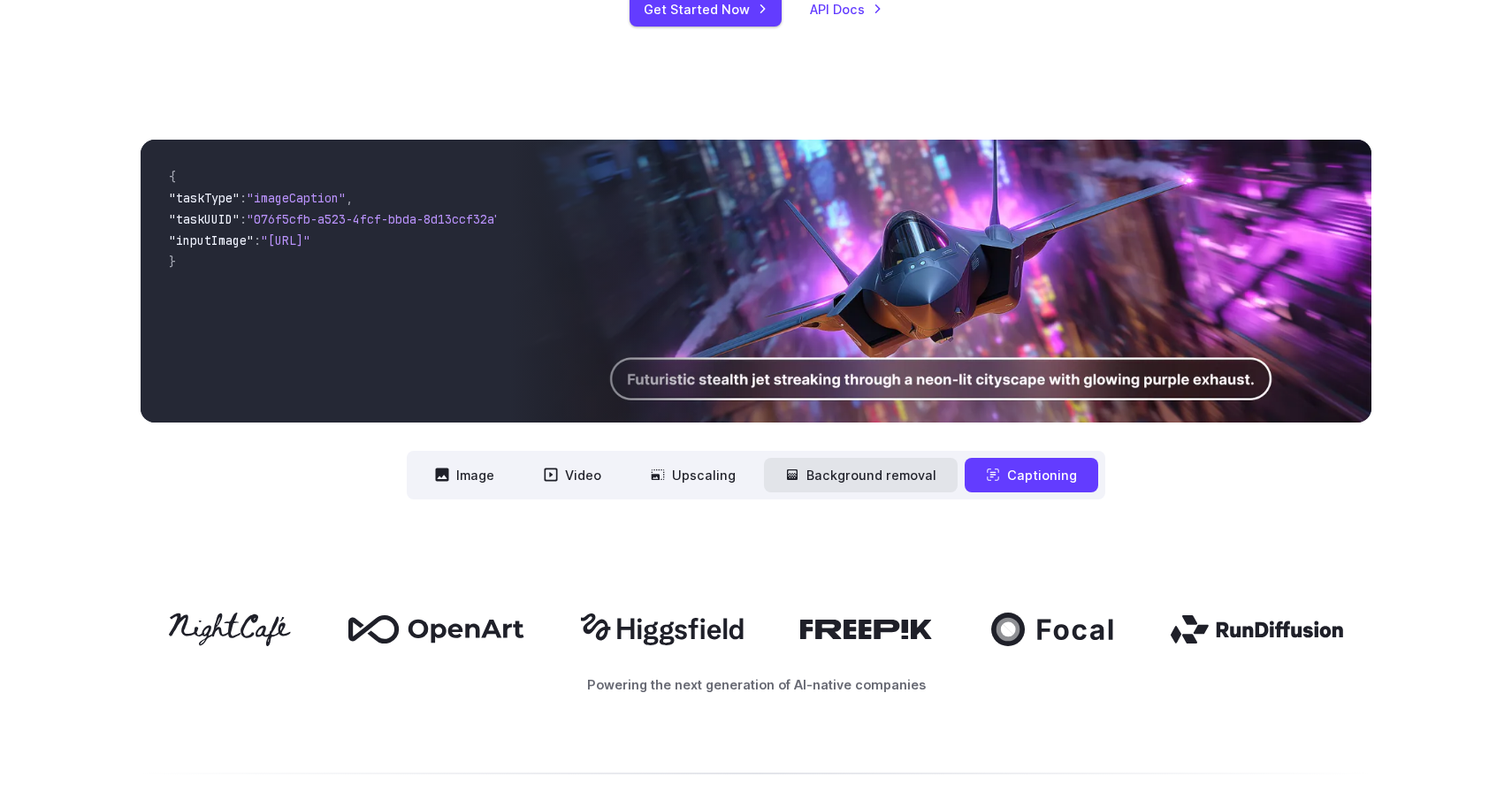
click at [892, 476] on button "Background removal" at bounding box center [861, 475] width 194 height 35
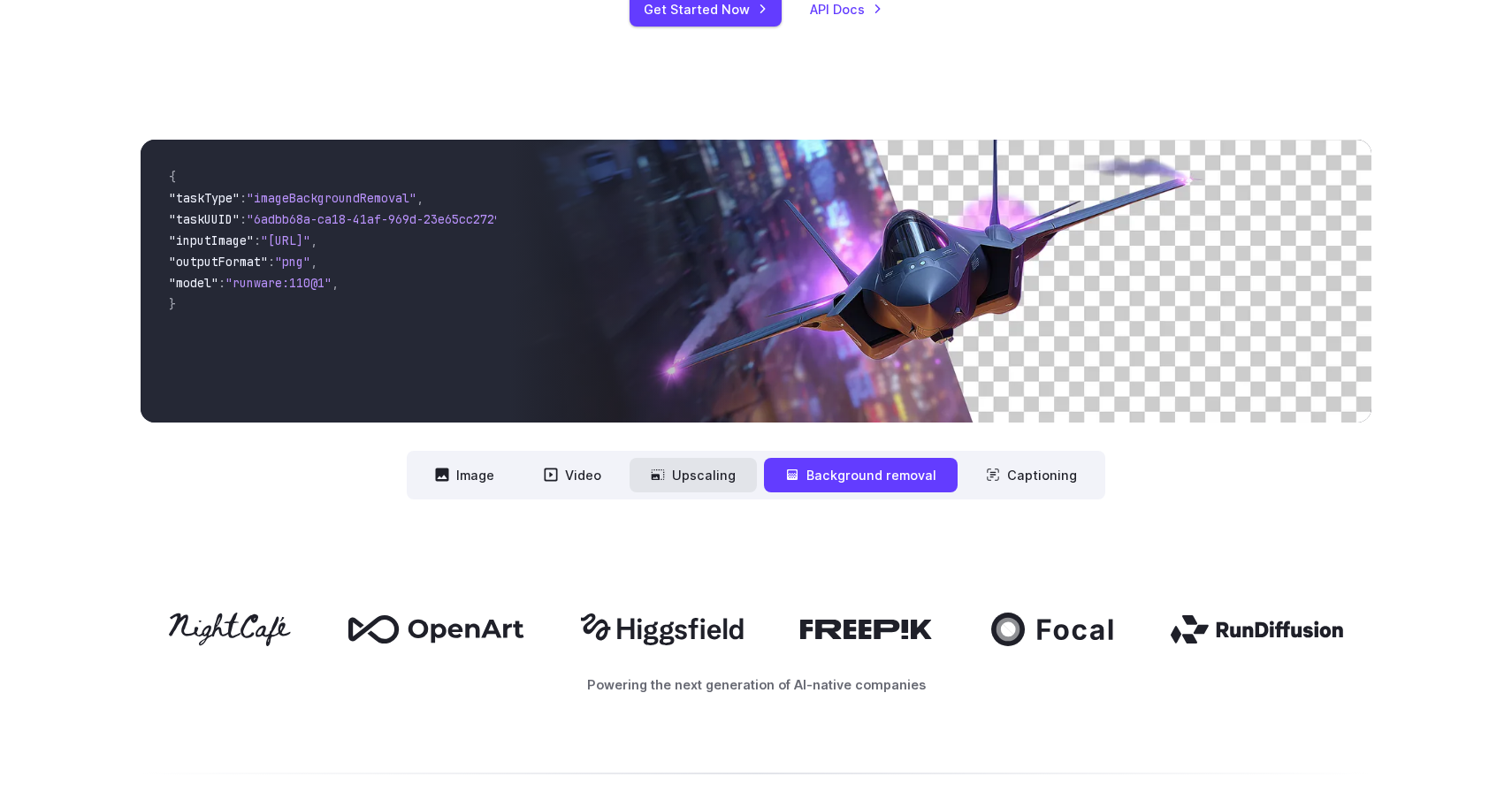
click at [724, 475] on button "Upscaling" at bounding box center [693, 475] width 127 height 35
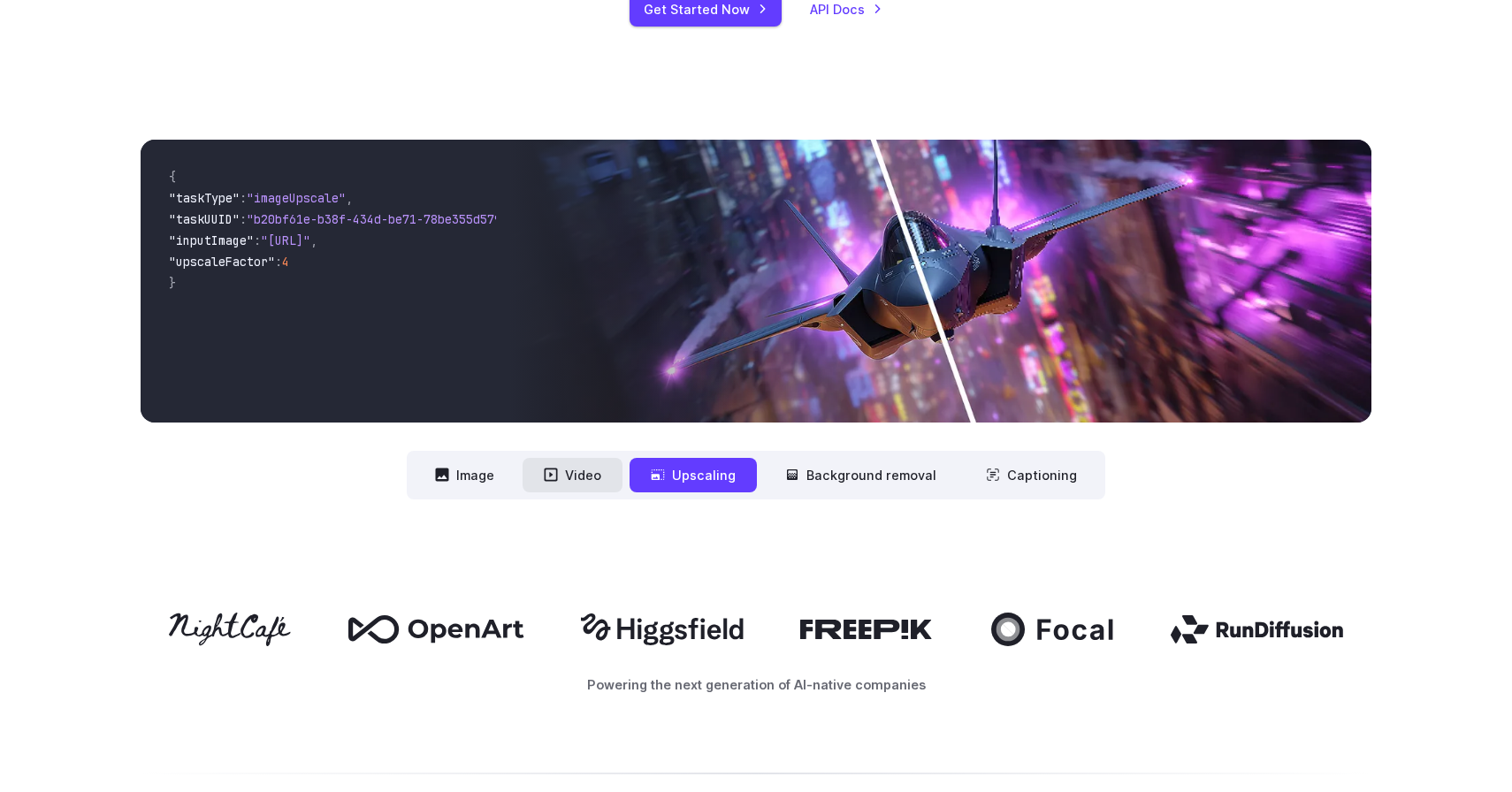
click at [540, 475] on button "Video" at bounding box center [572, 475] width 100 height 35
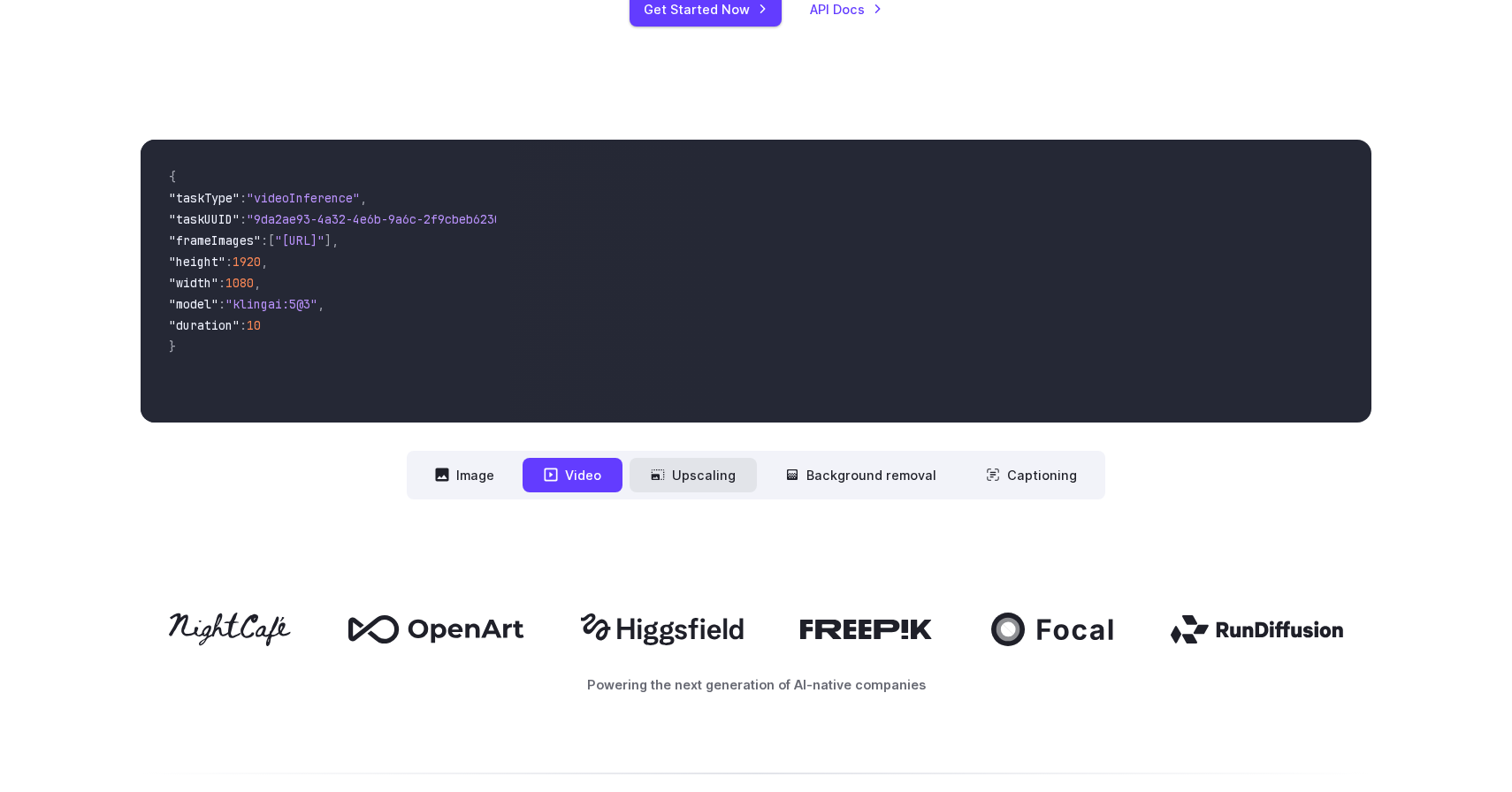
click at [679, 464] on button "Upscaling" at bounding box center [693, 475] width 127 height 35
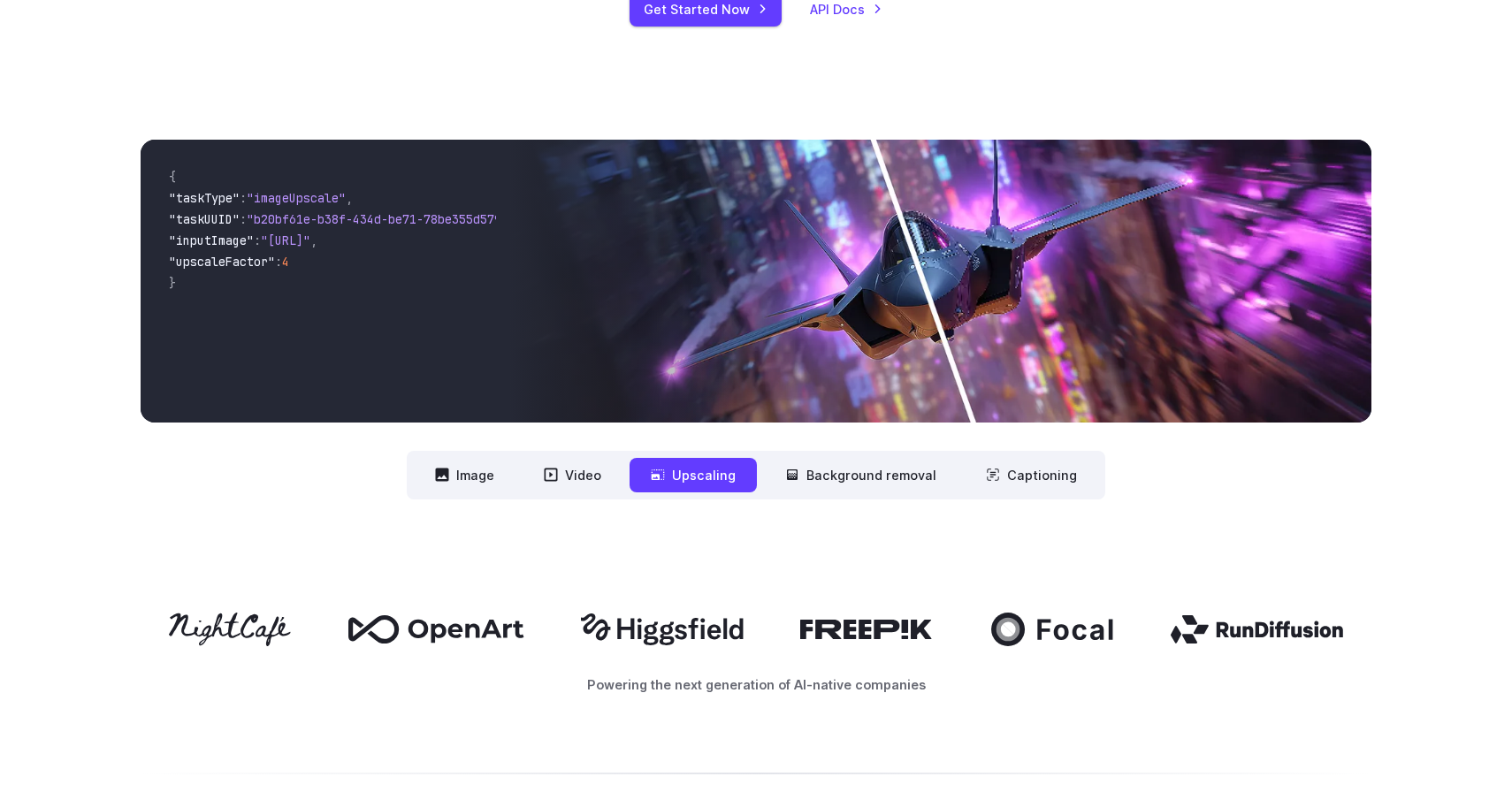
click at [510, 458] on nav "**********" at bounding box center [756, 476] width 699 height 49
click at [506, 473] on button "Image" at bounding box center [465, 475] width 102 height 35
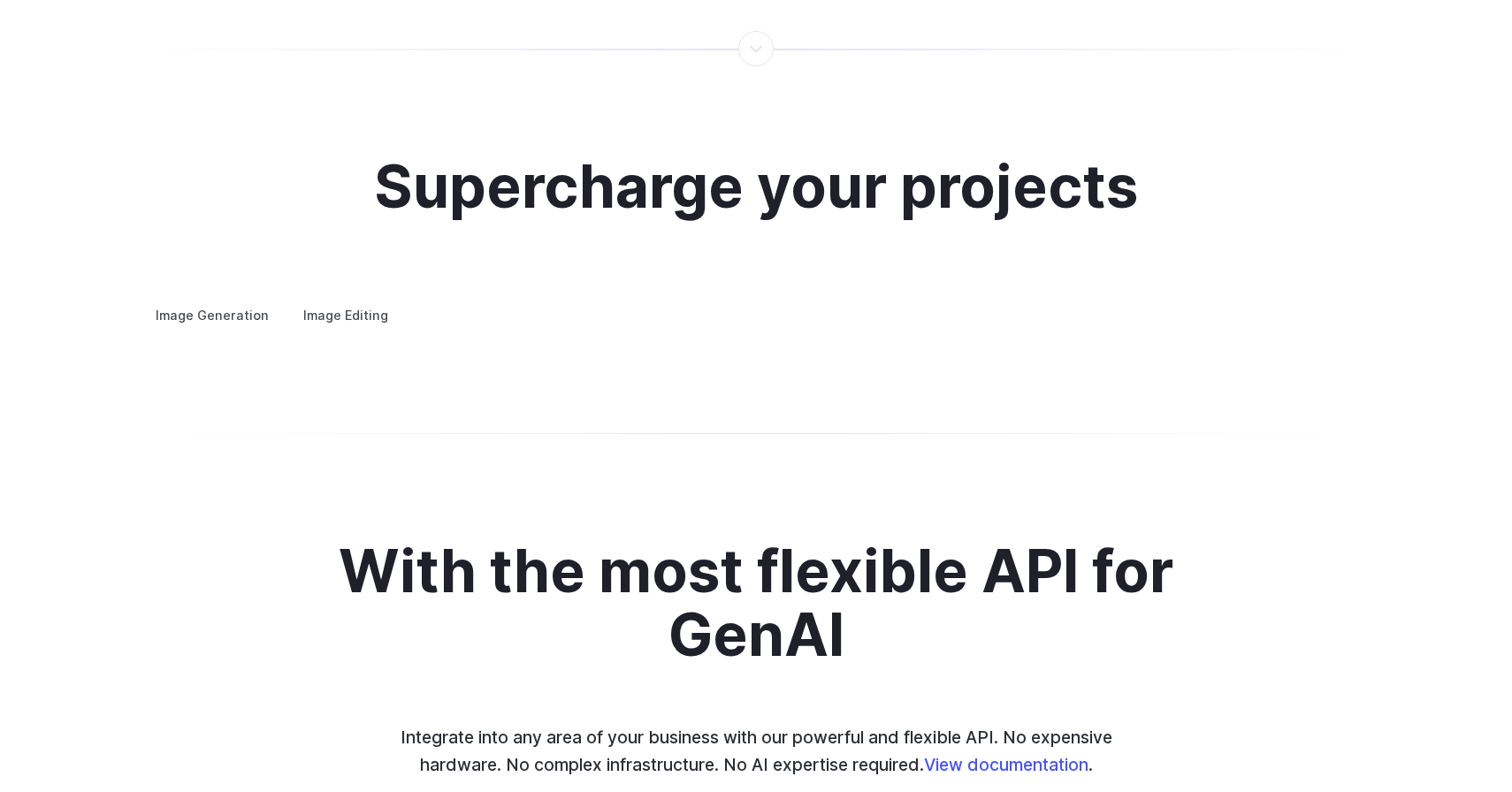
scroll to position [3418, 0]
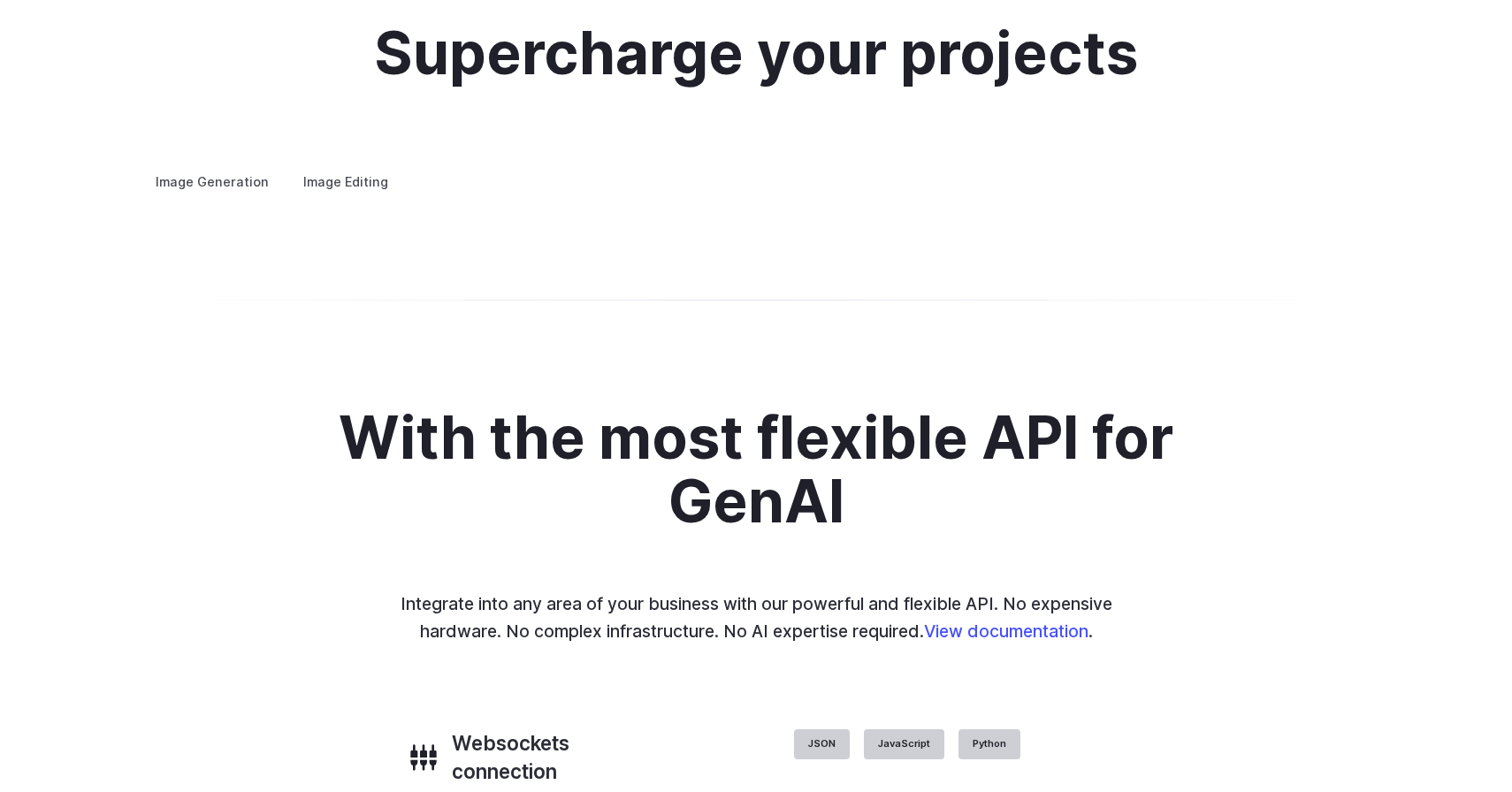
click at [0, 0] on summary "Concept design" at bounding box center [0, 0] width 0 height 0
click at [0, 0] on details "Creative styling Generate fun, unique images without photo editing or graphic d…" at bounding box center [0, 0] width 0 height 0
click at [0, 0] on summary "Creative styling" at bounding box center [0, 0] width 0 height 0
click at [0, 0] on details "Architecture Visualize architectural designs with ease, from initial sketches t…" at bounding box center [0, 0] width 0 height 0
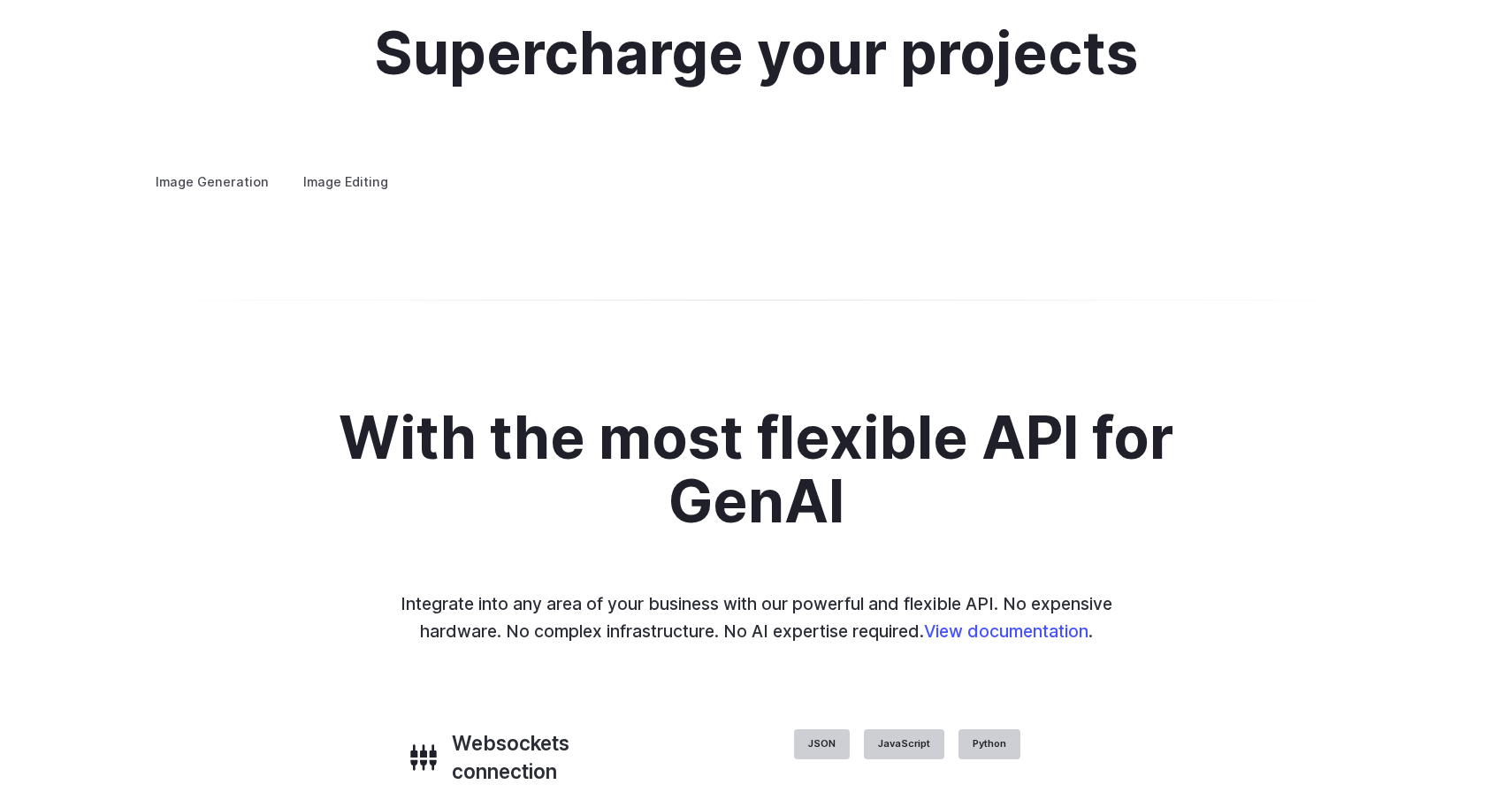
click at [0, 0] on details "Product design Quickly design and visualize new product lines, accessories, or …" at bounding box center [0, 0] width 0 height 0
click at [0, 0] on summary "Product design" at bounding box center [0, 0] width 0 height 0
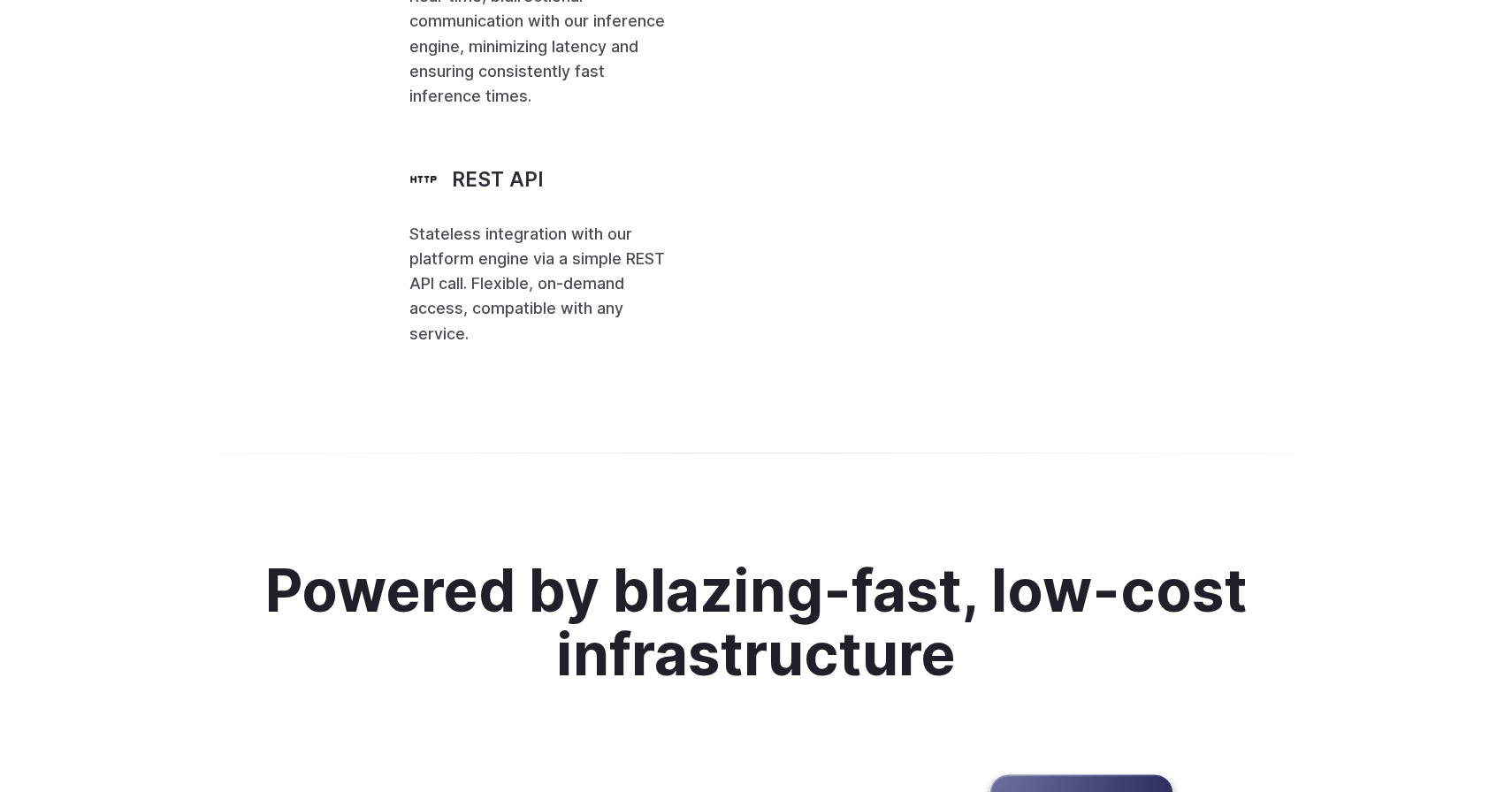
scroll to position [4266, 0]
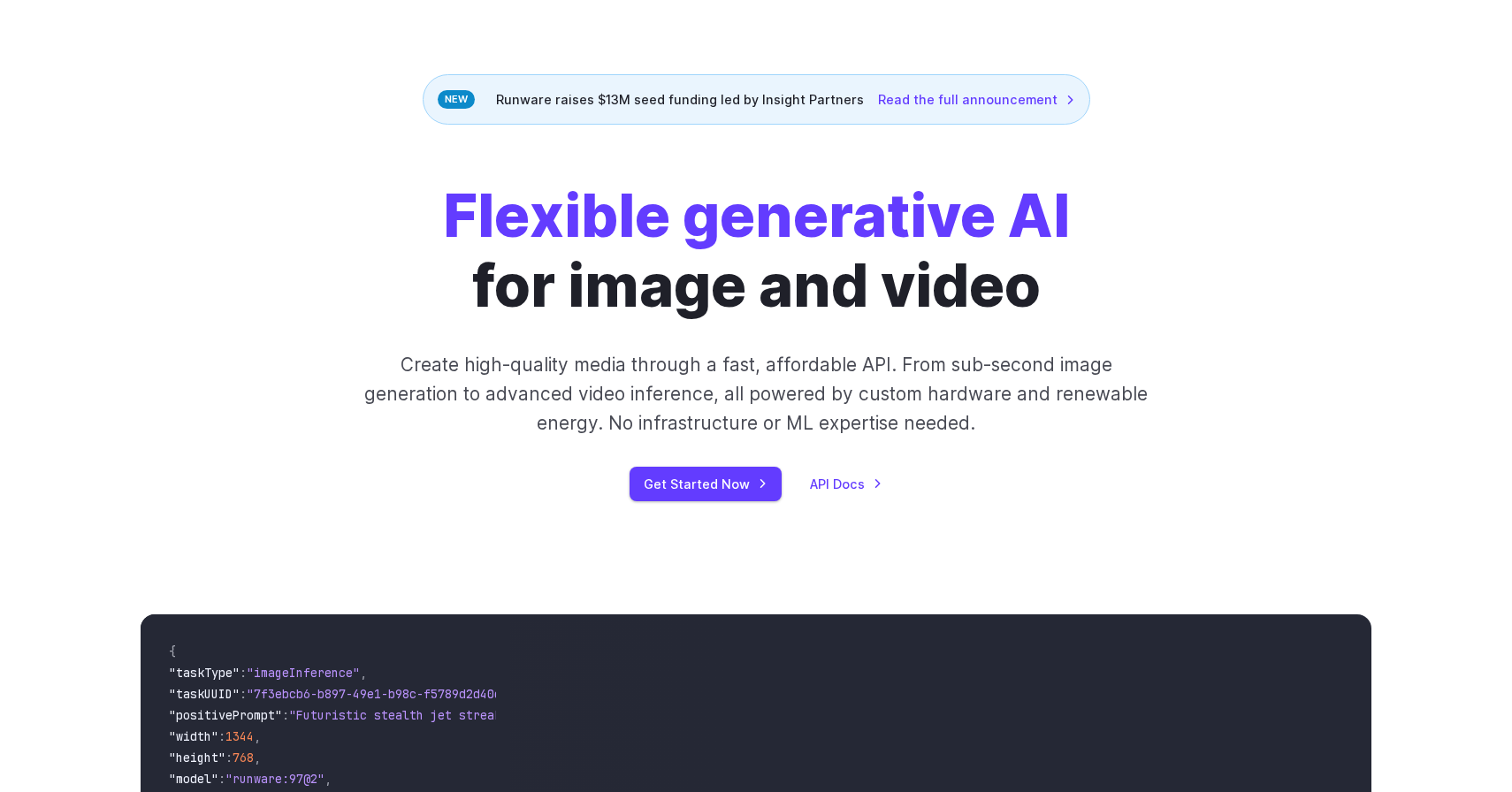
scroll to position [0, 0]
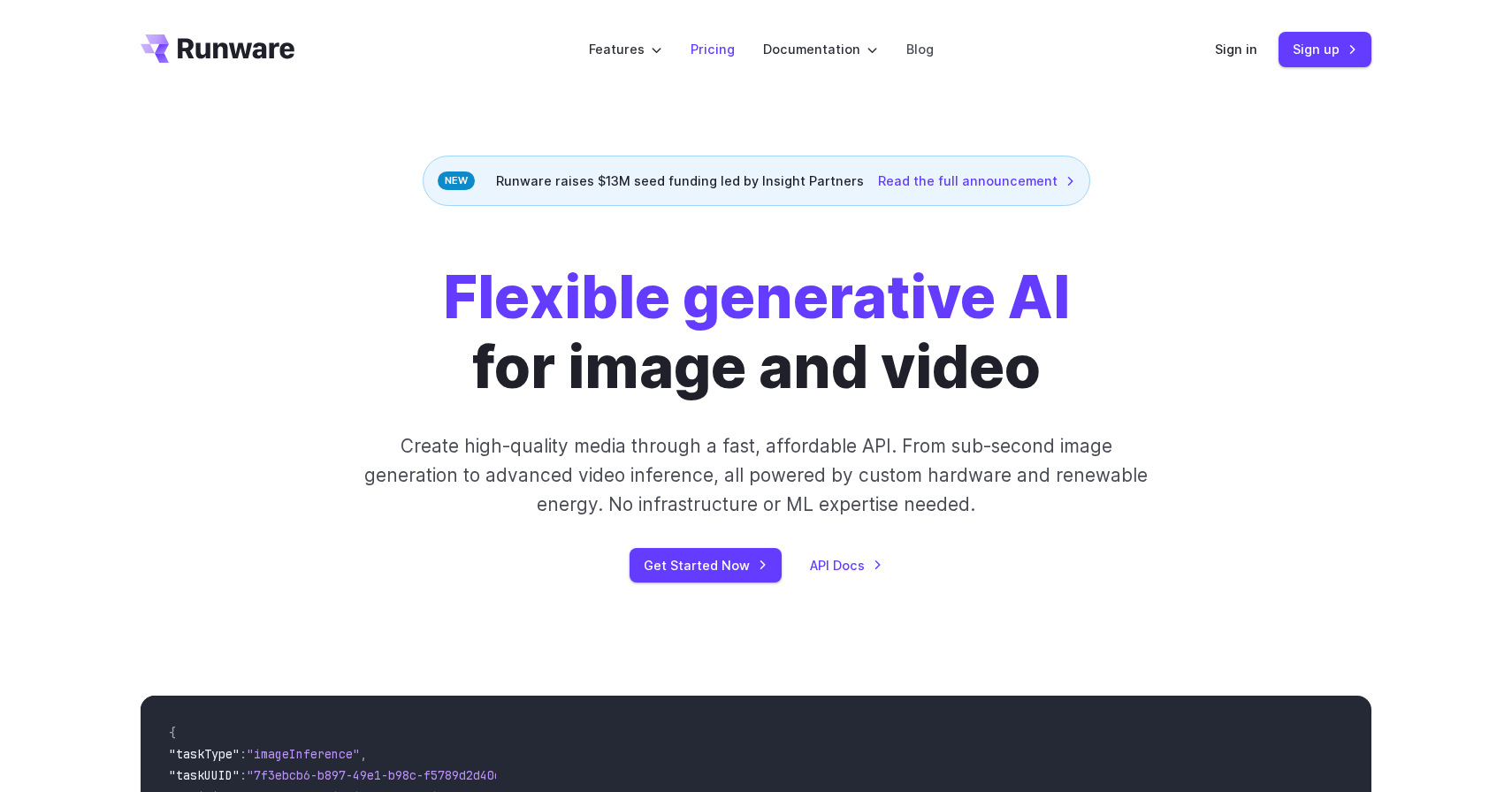
click at [723, 55] on link "Pricing" at bounding box center [712, 49] width 44 height 21
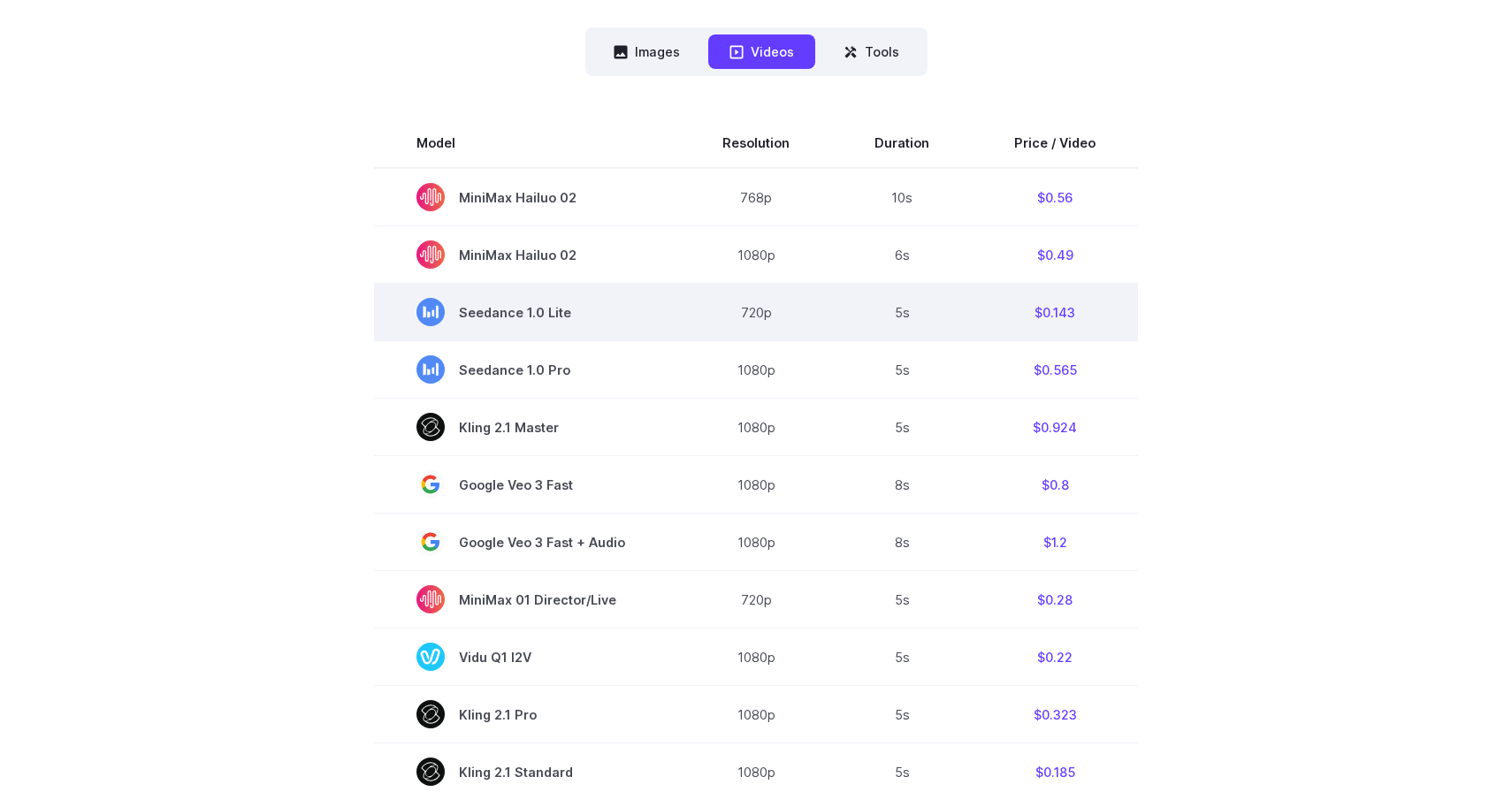
scroll to position [477, 0]
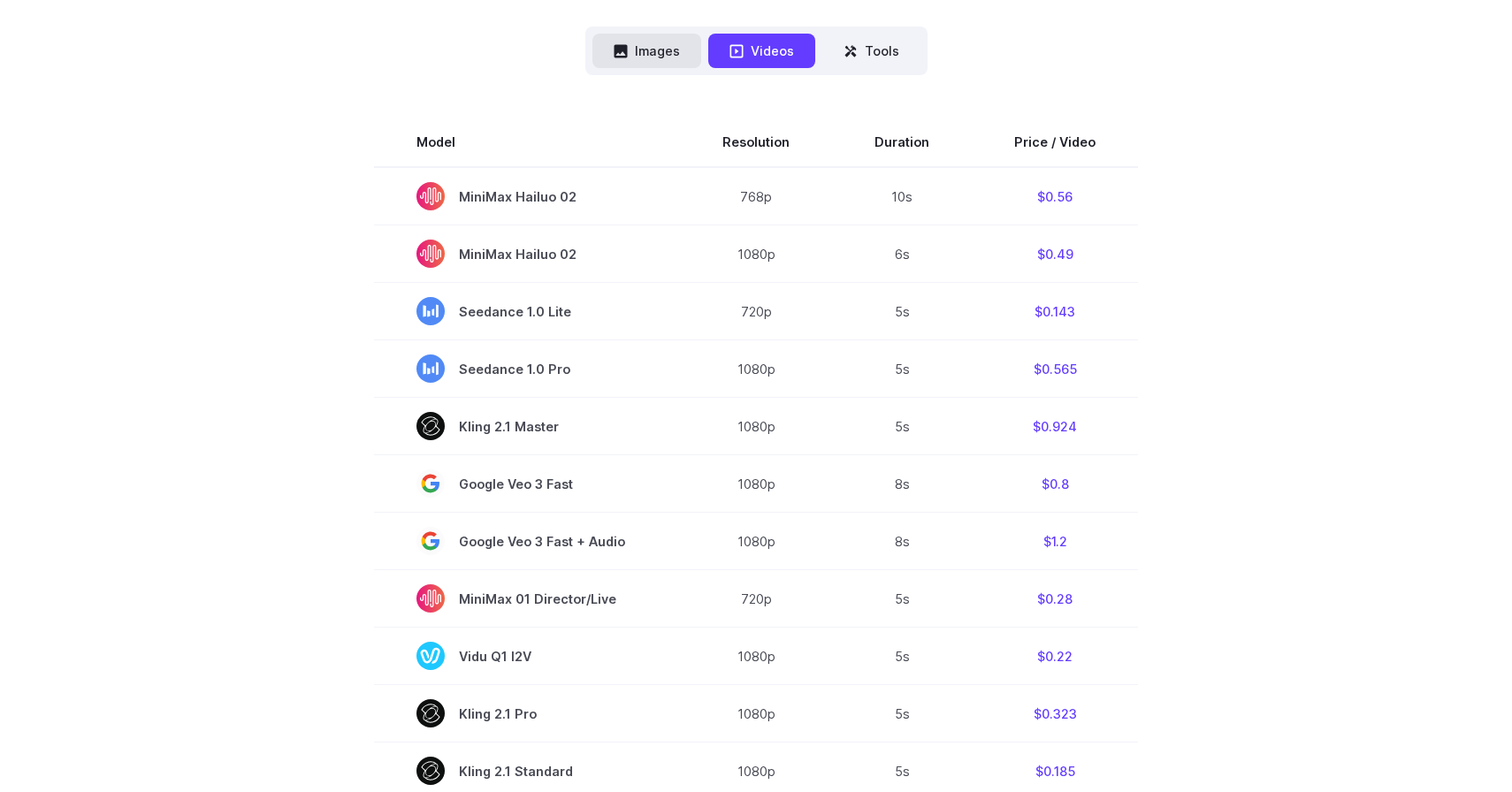
click at [657, 49] on button "Images" at bounding box center [647, 51] width 109 height 35
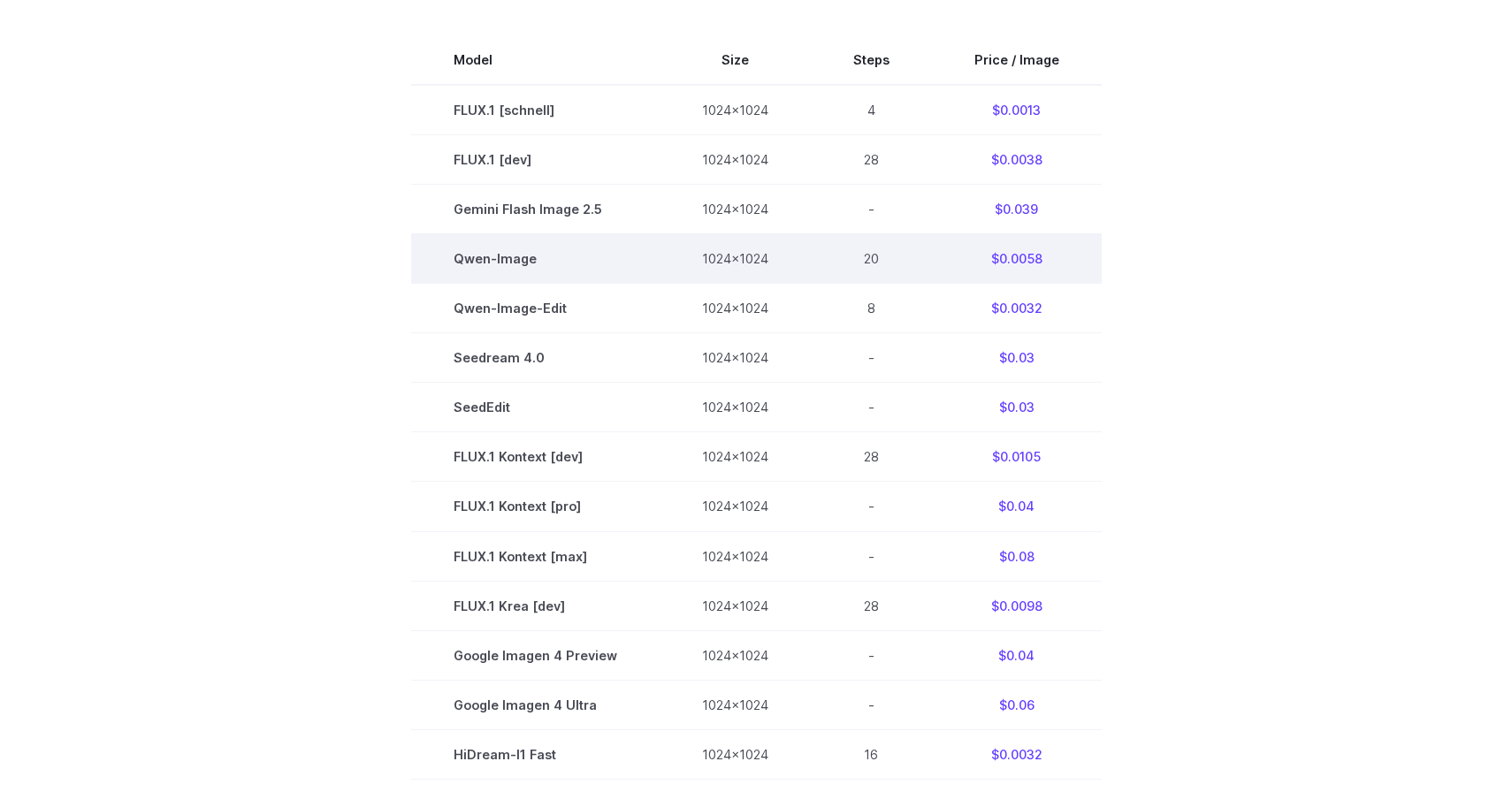
scroll to position [0, 0]
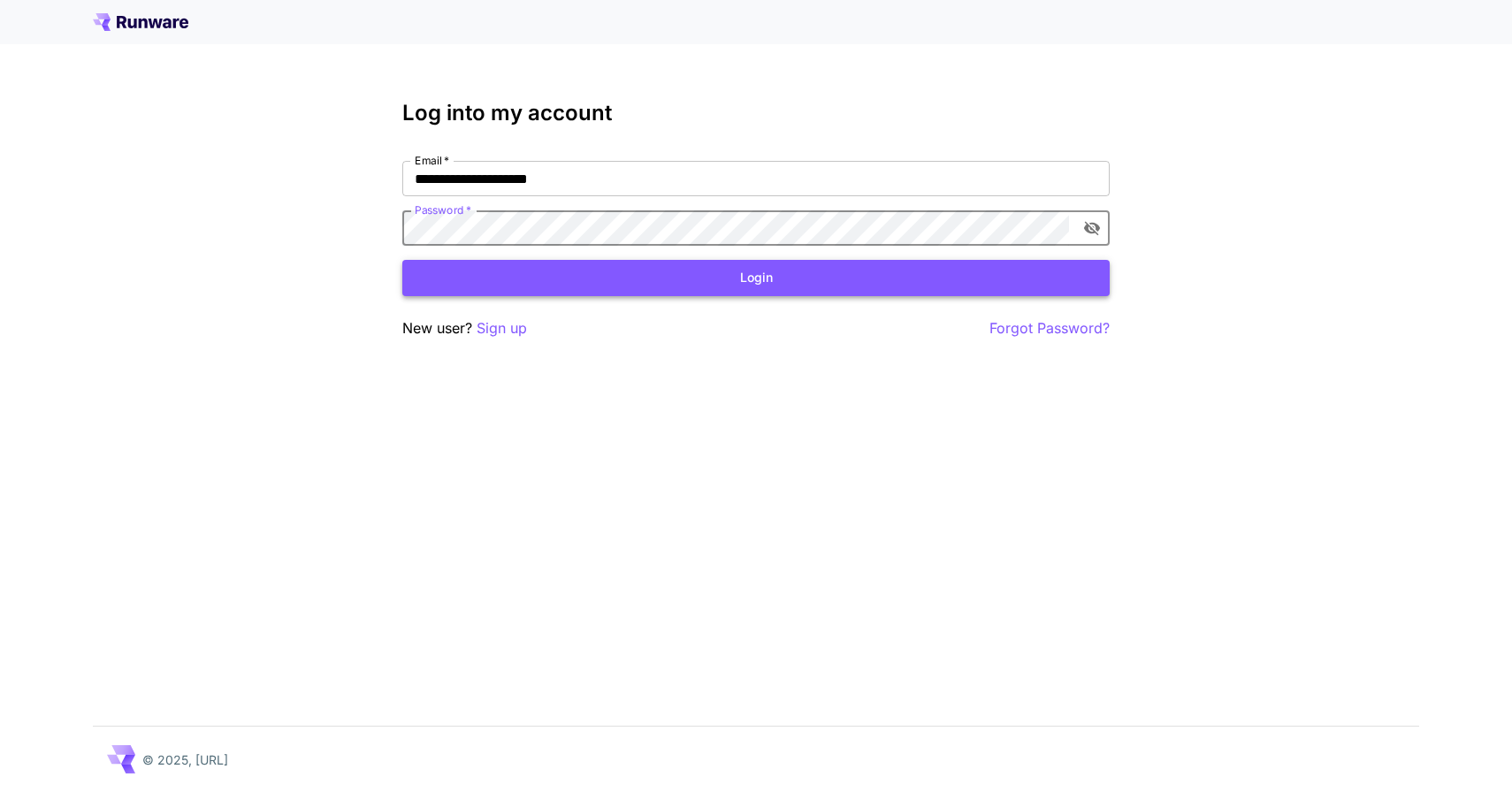
click at [705, 280] on button "Login" at bounding box center [755, 278] width 707 height 37
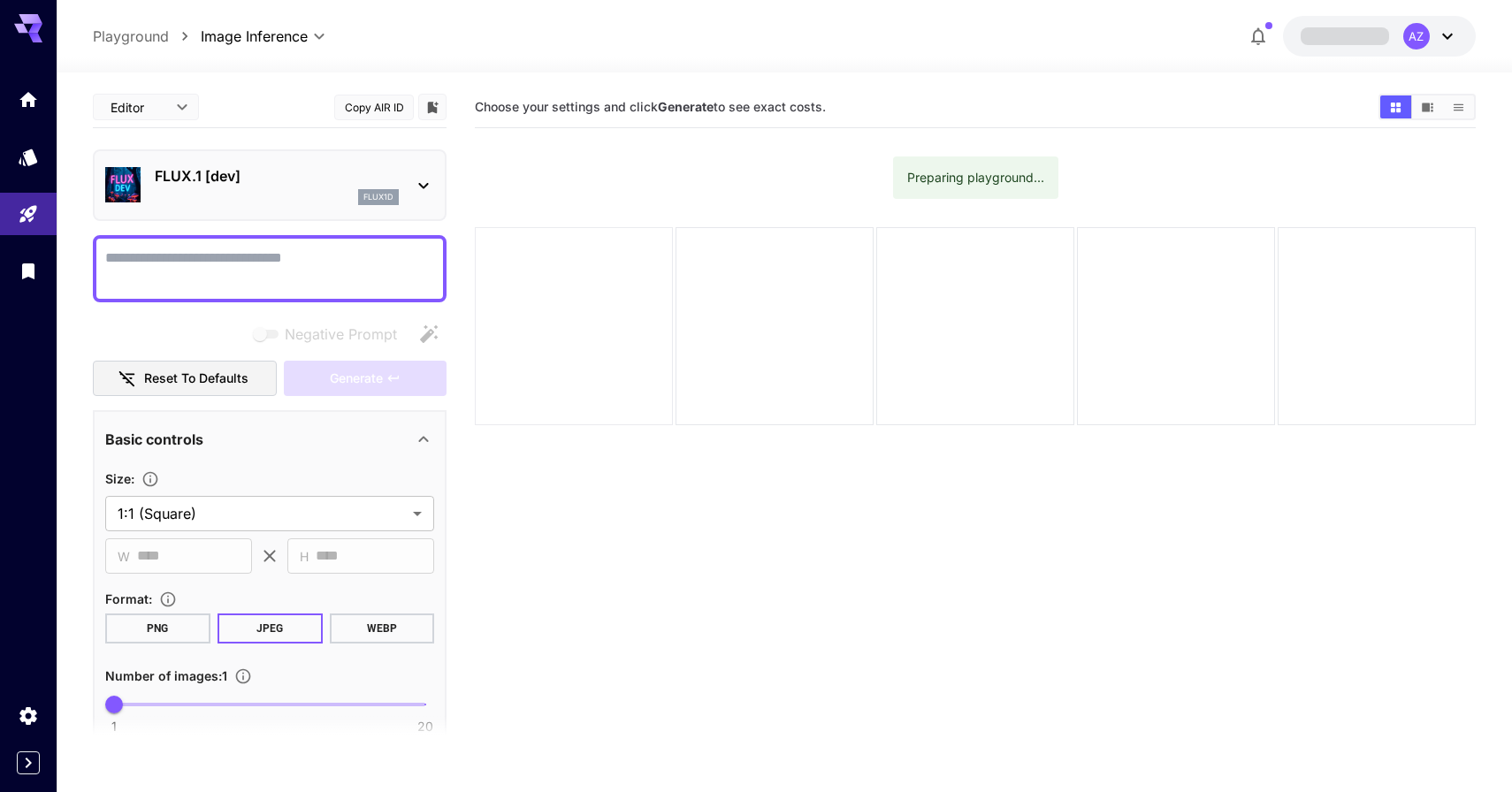
click at [486, 240] on div at bounding box center [573, 326] width 198 height 198
